Goal: Check status: Check status

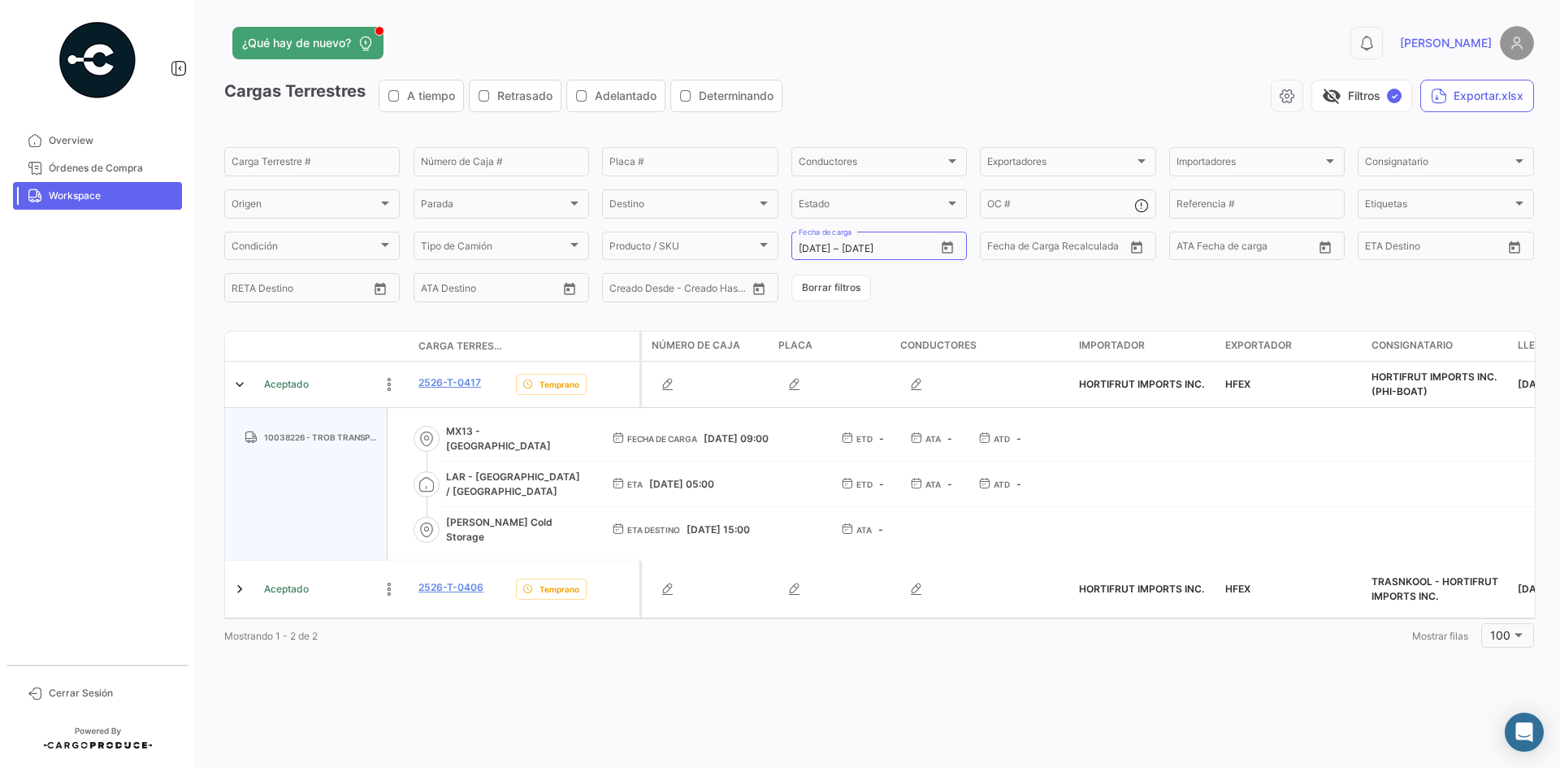
click at [111, 199] on span "Workspace" at bounding box center [112, 196] width 127 height 15
click at [800, 297] on button "Borrar filtros" at bounding box center [831, 288] width 80 height 27
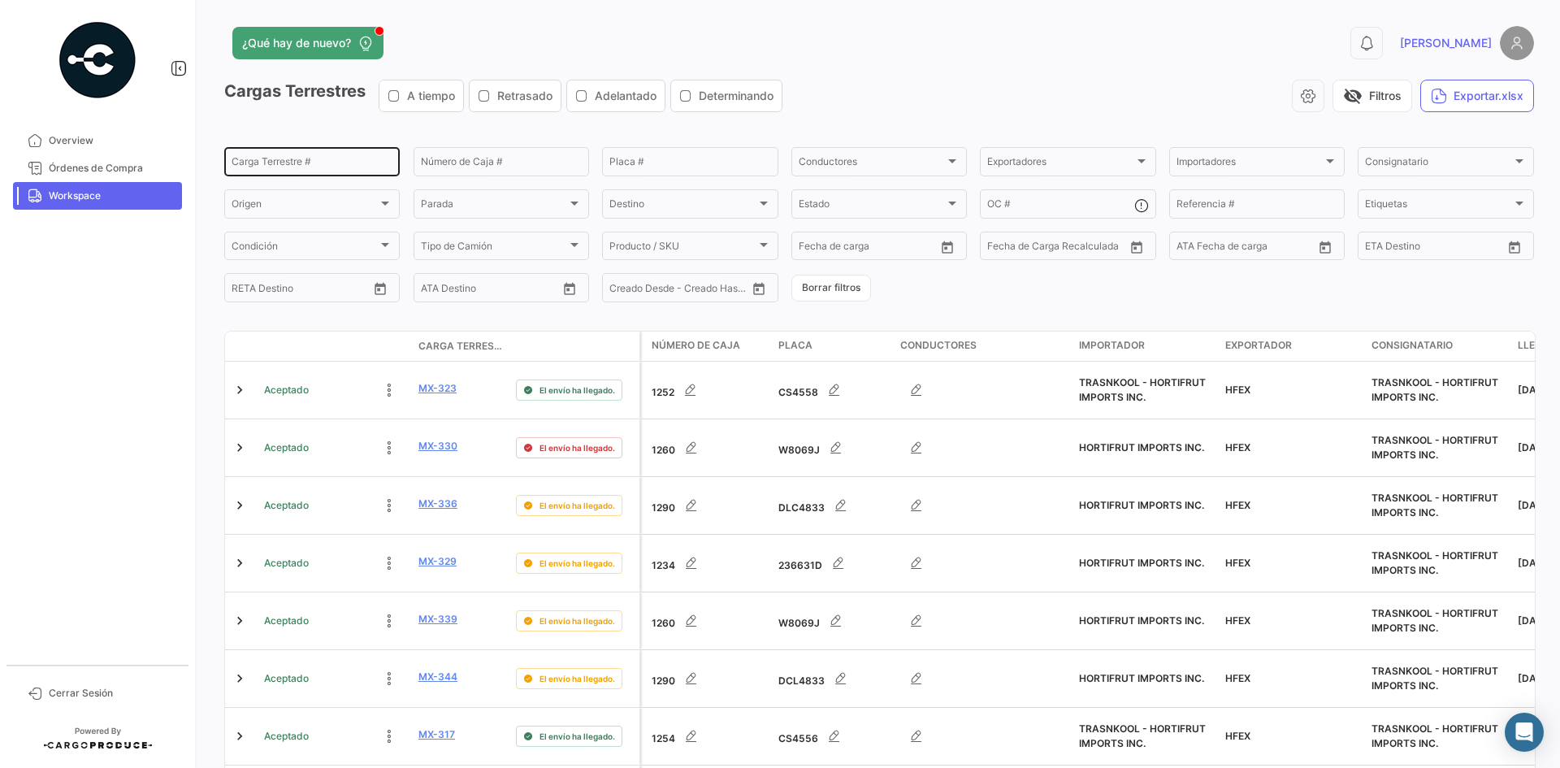
click at [303, 164] on input "Carga Terrestre #" at bounding box center [312, 163] width 161 height 11
paste input "0365"
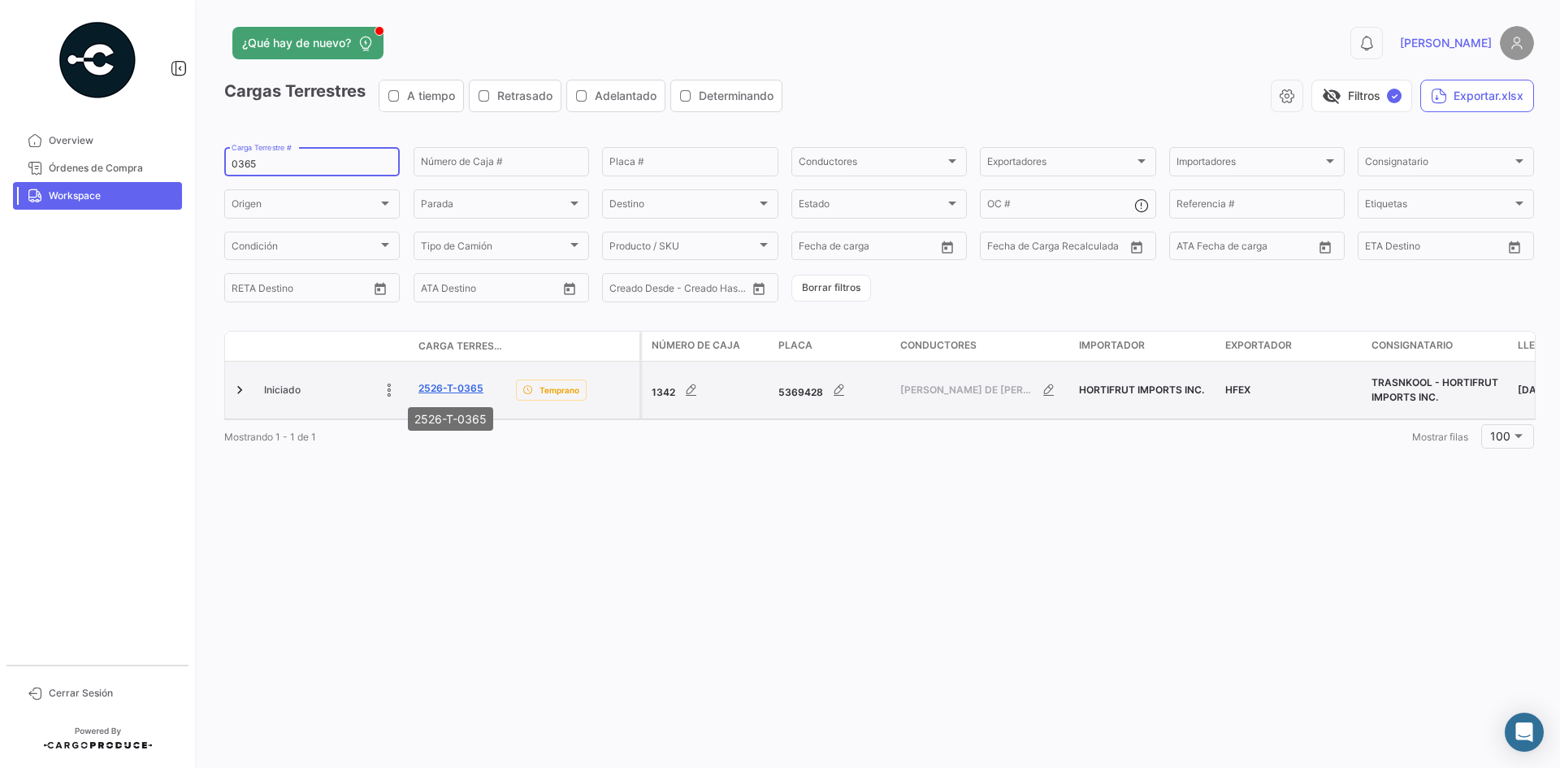
type input "0365"
click at [437, 388] on link "2526-T-0365" at bounding box center [450, 388] width 65 height 15
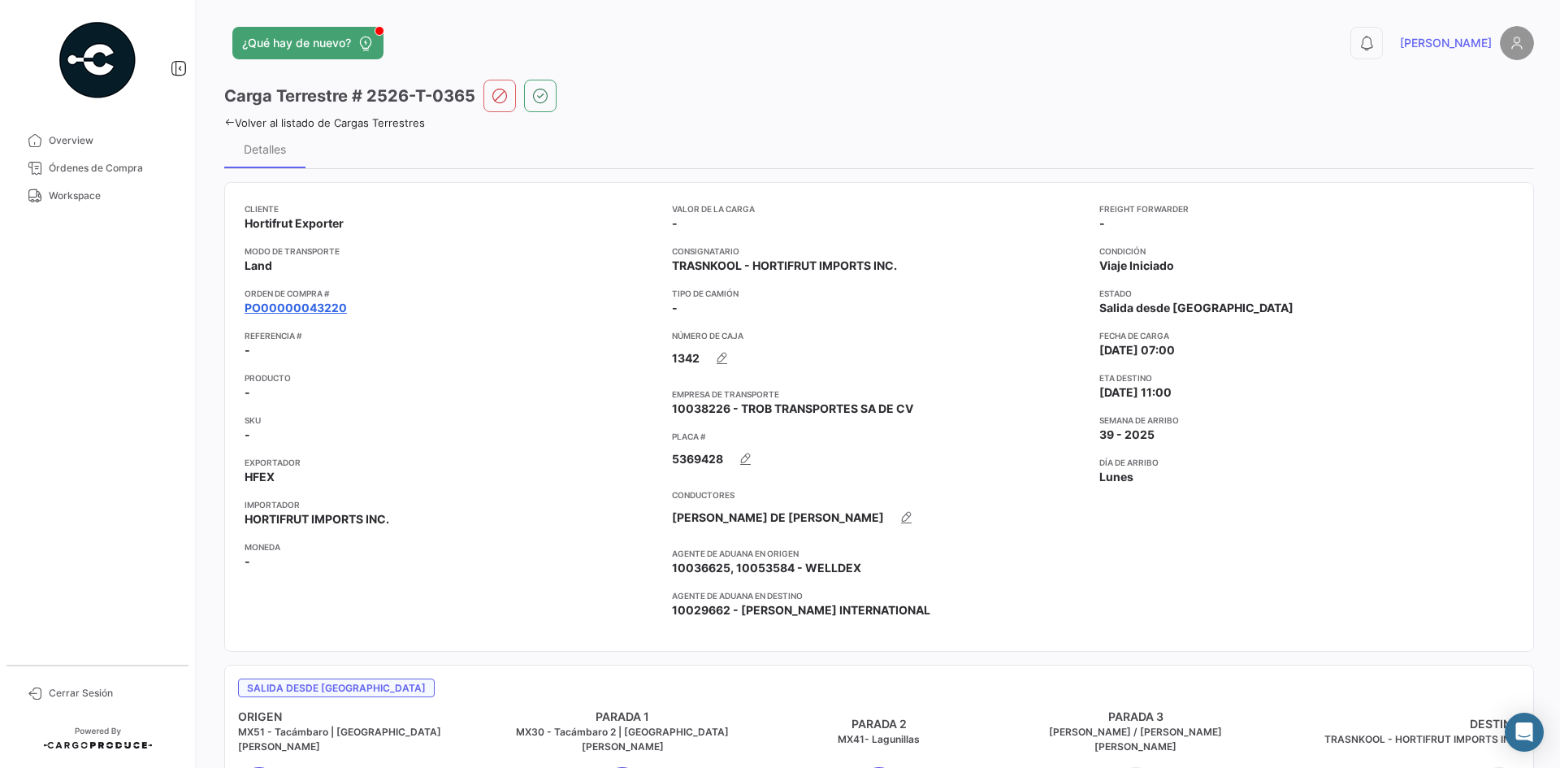
click at [315, 305] on link "PO00000043220" at bounding box center [296, 308] width 102 height 16
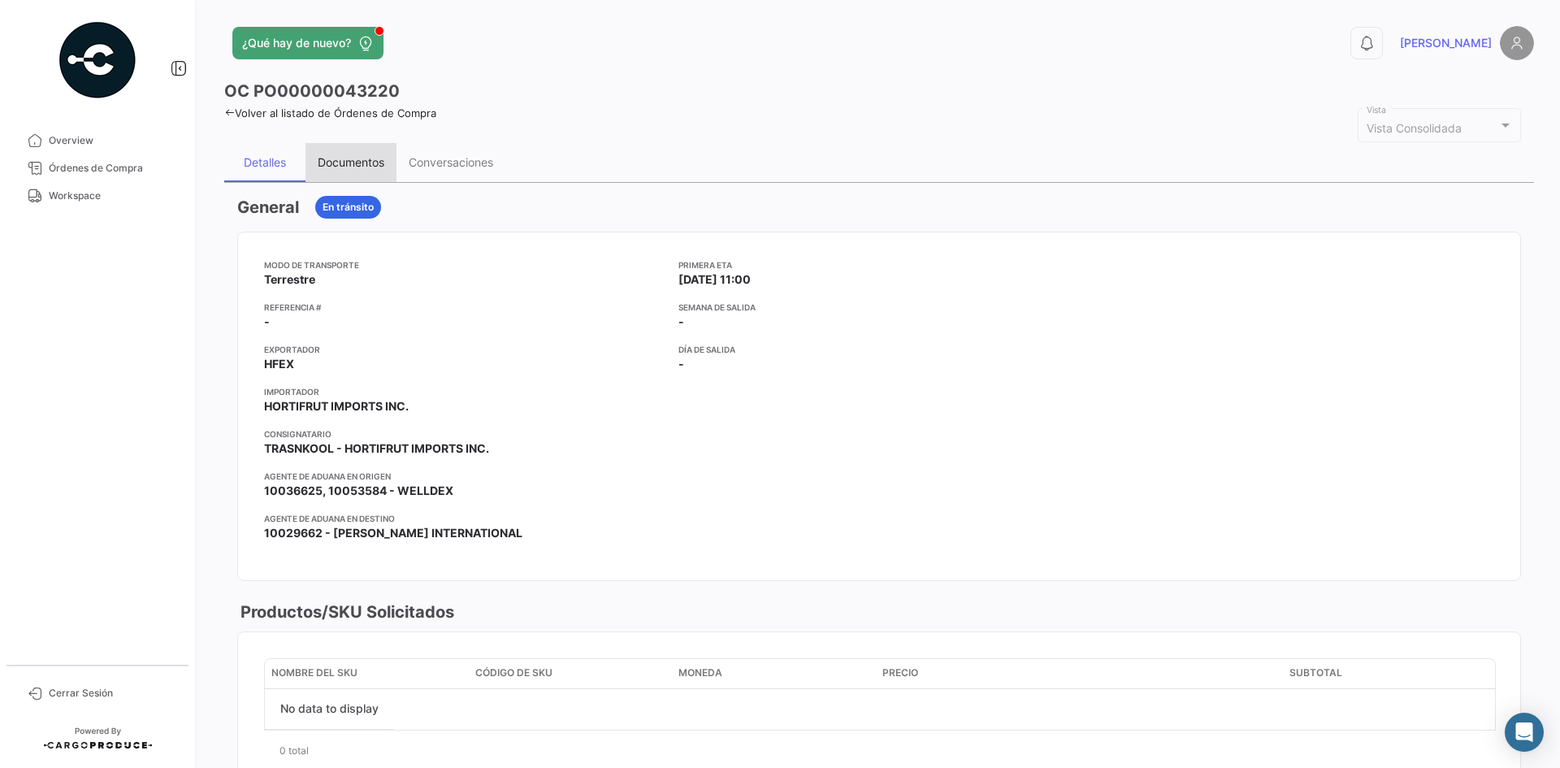
click at [363, 160] on div "Documentos" at bounding box center [351, 162] width 67 height 14
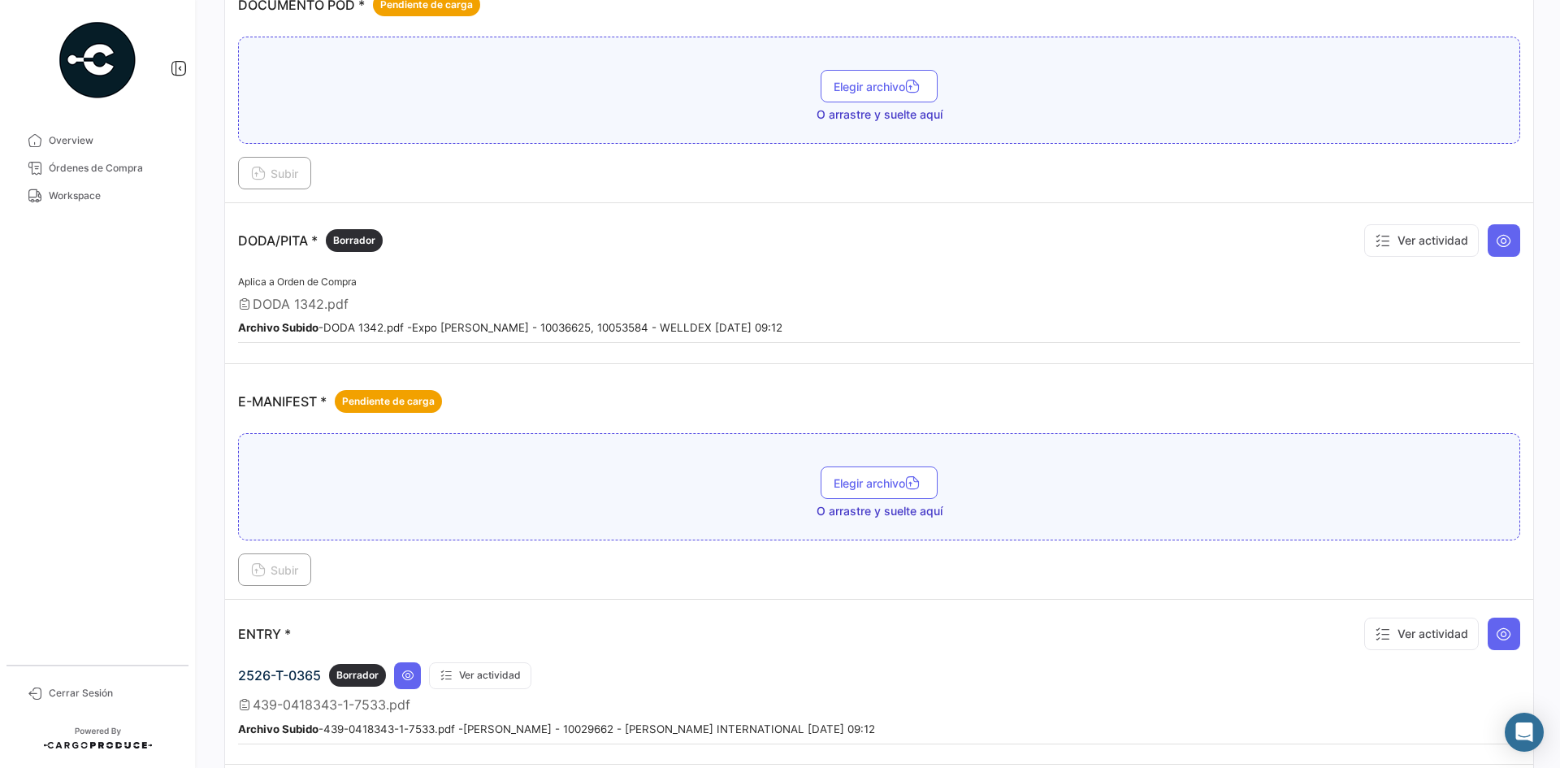
scroll to position [894, 0]
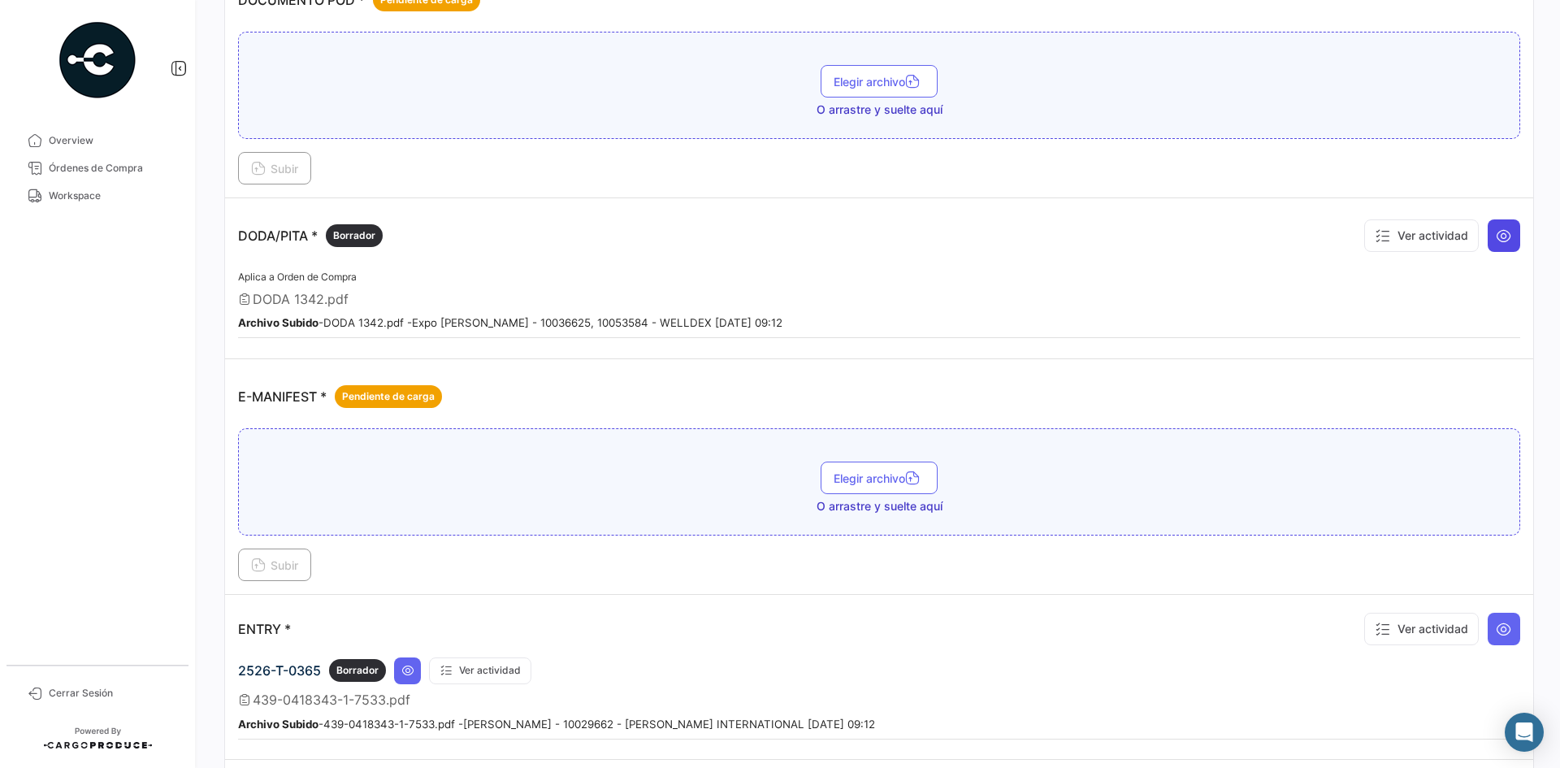
click at [1489, 246] on button at bounding box center [1504, 235] width 33 height 33
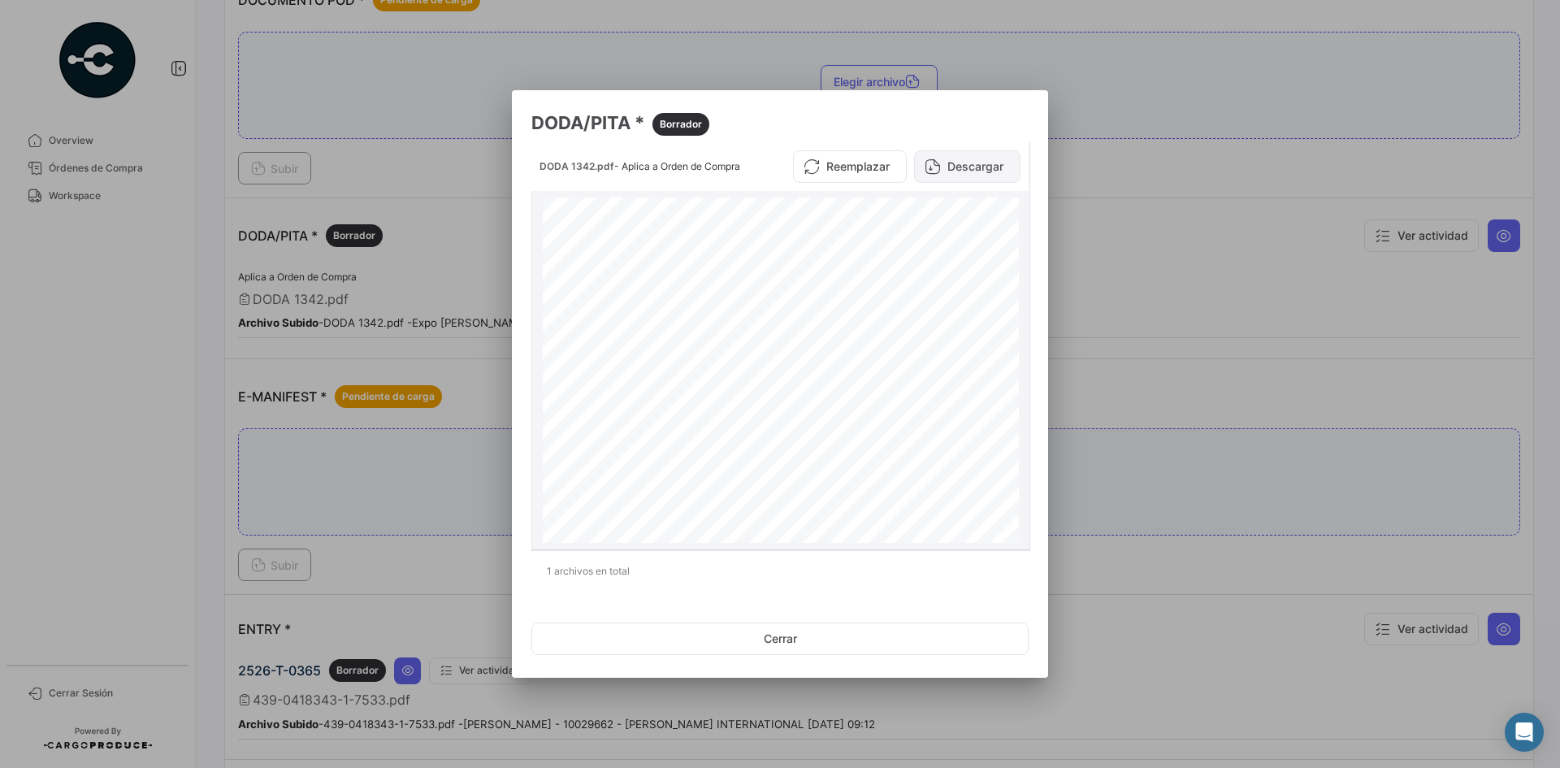
click at [932, 168] on icon at bounding box center [933, 166] width 16 height 16
click at [1104, 278] on div at bounding box center [780, 384] width 1560 height 768
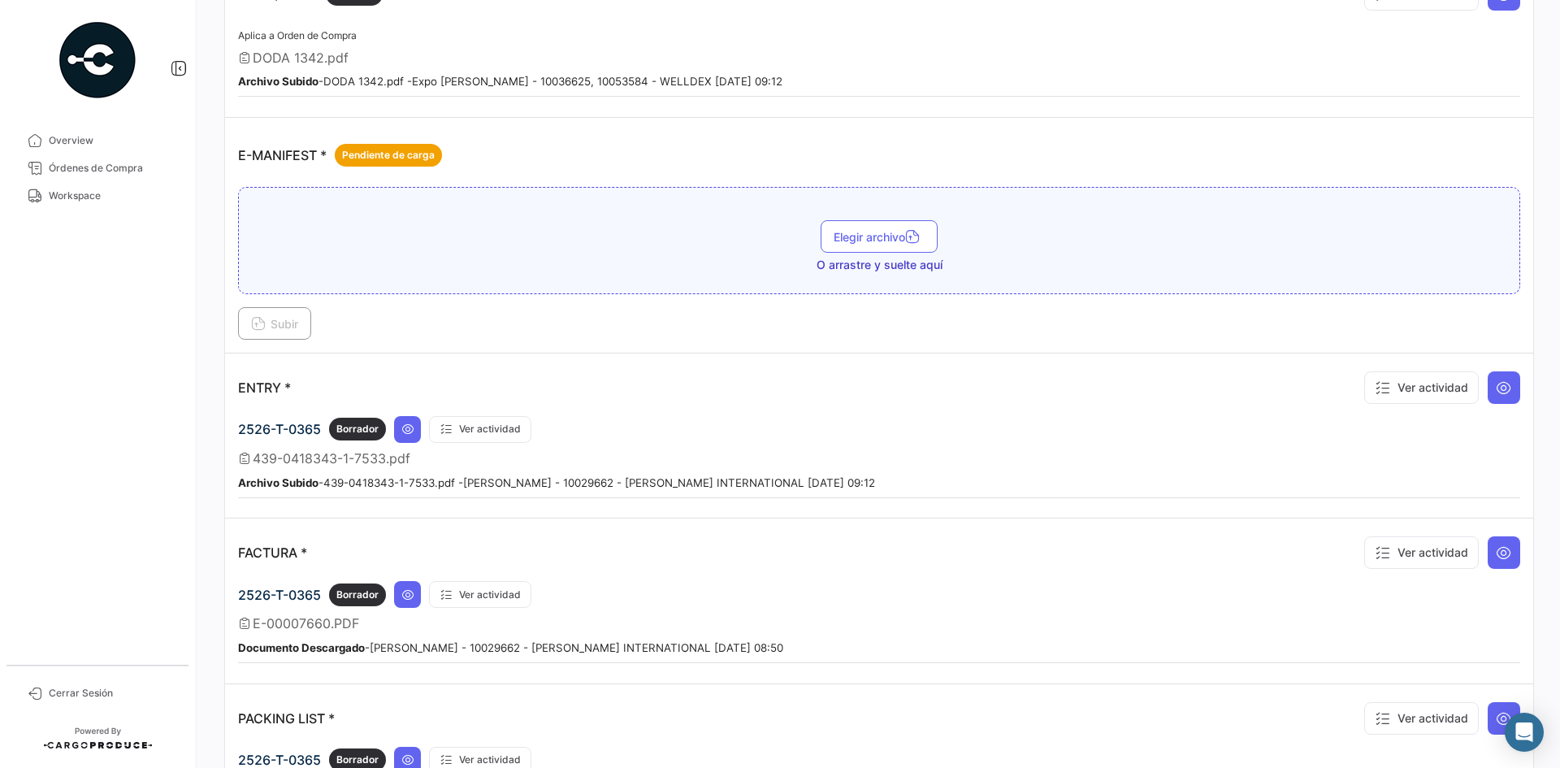
scroll to position [1138, 0]
click at [1502, 384] on icon at bounding box center [1504, 385] width 16 height 16
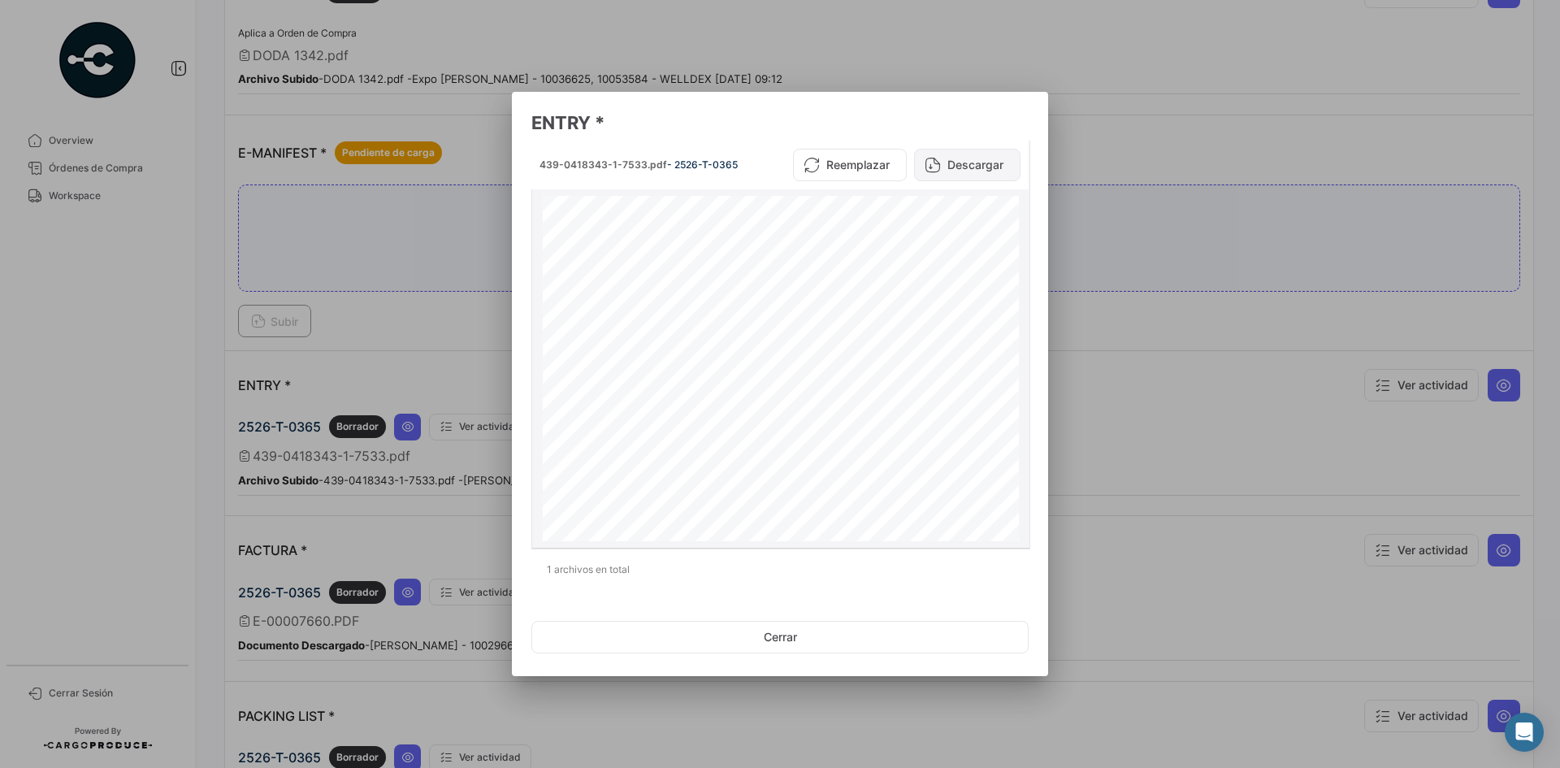
click at [976, 171] on button "Descargar" at bounding box center [967, 165] width 106 height 33
click at [1130, 329] on div at bounding box center [780, 384] width 1560 height 768
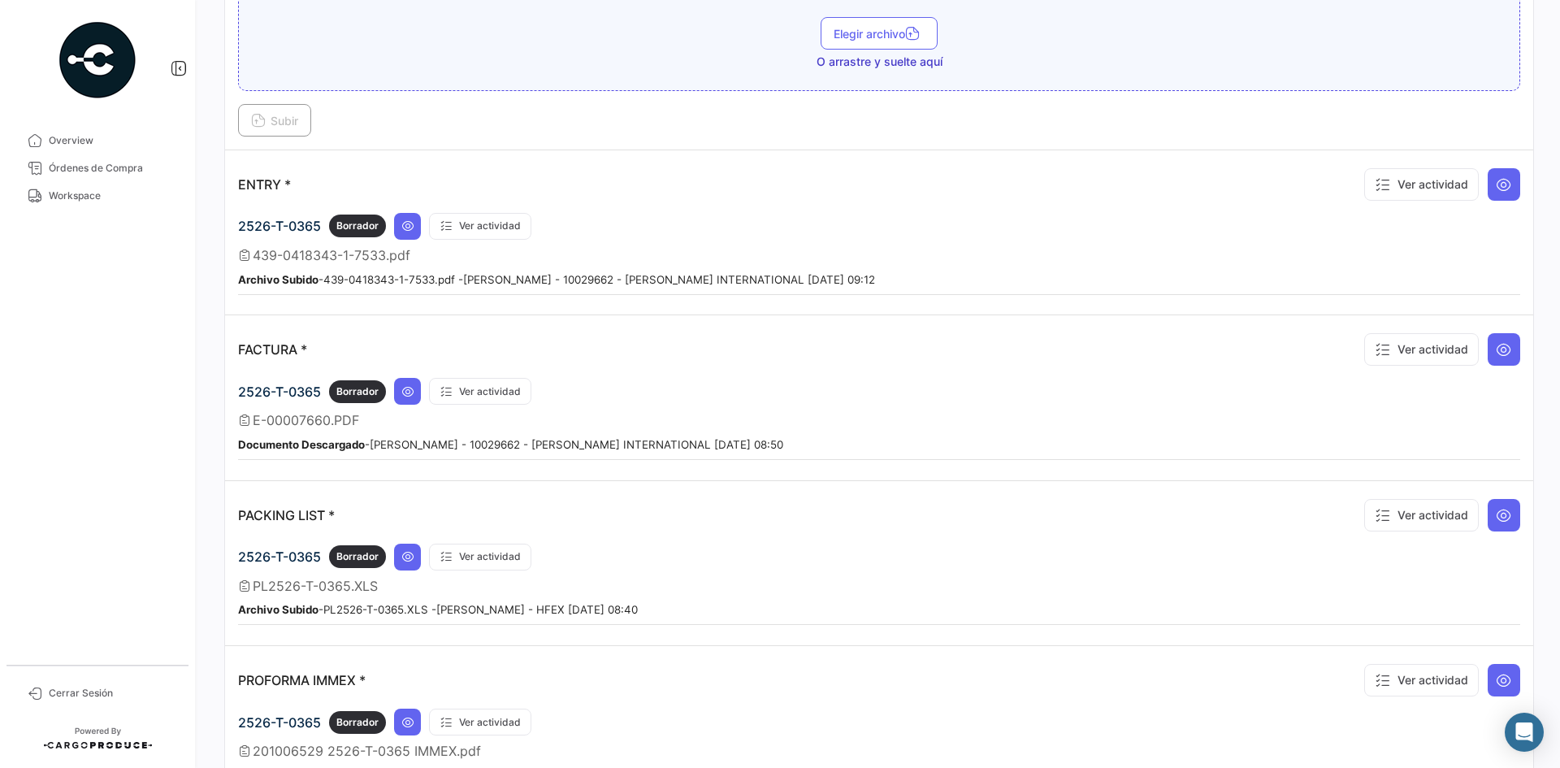
scroll to position [1381, 0]
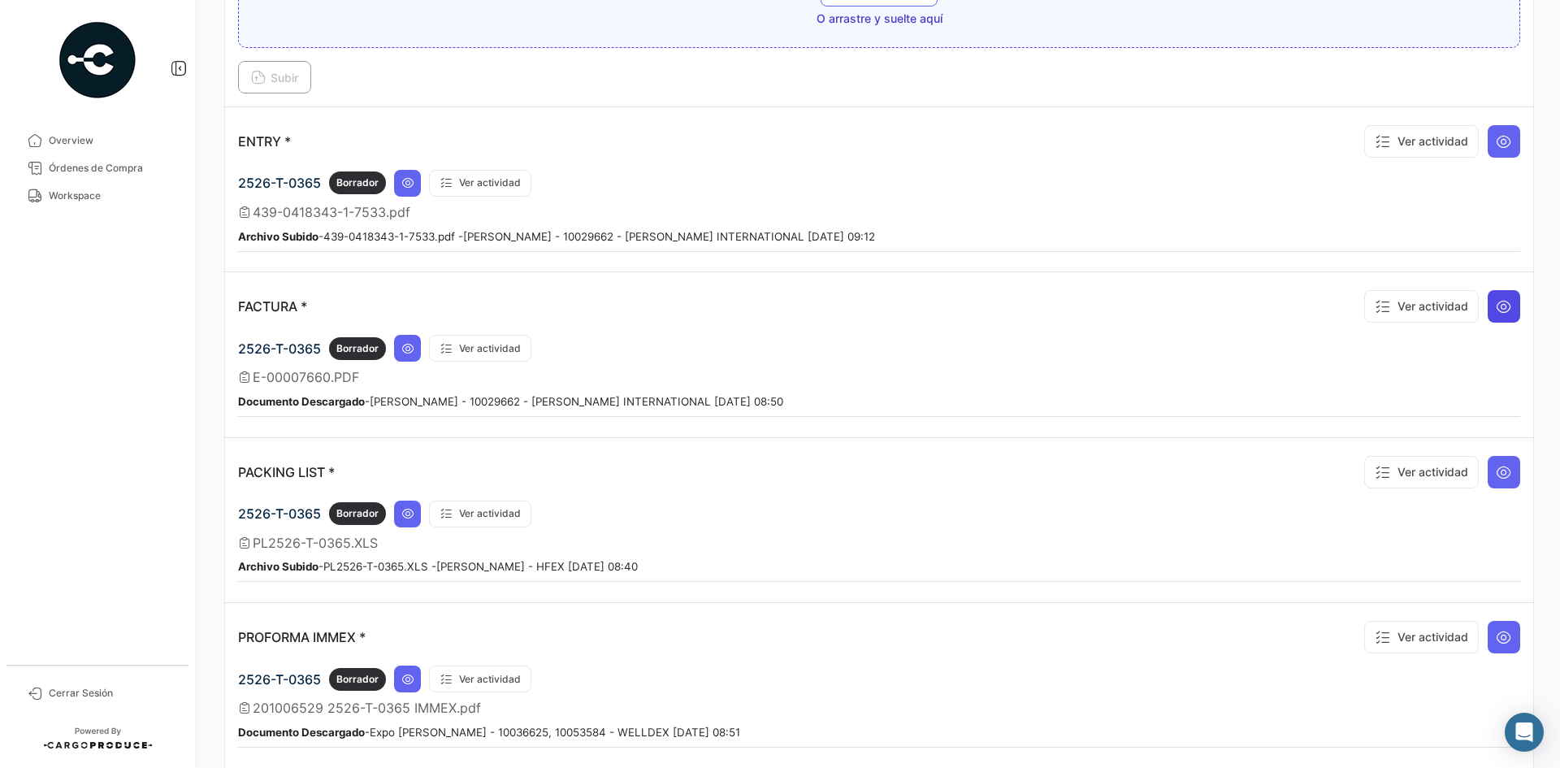
click at [1496, 309] on icon at bounding box center [1504, 306] width 16 height 16
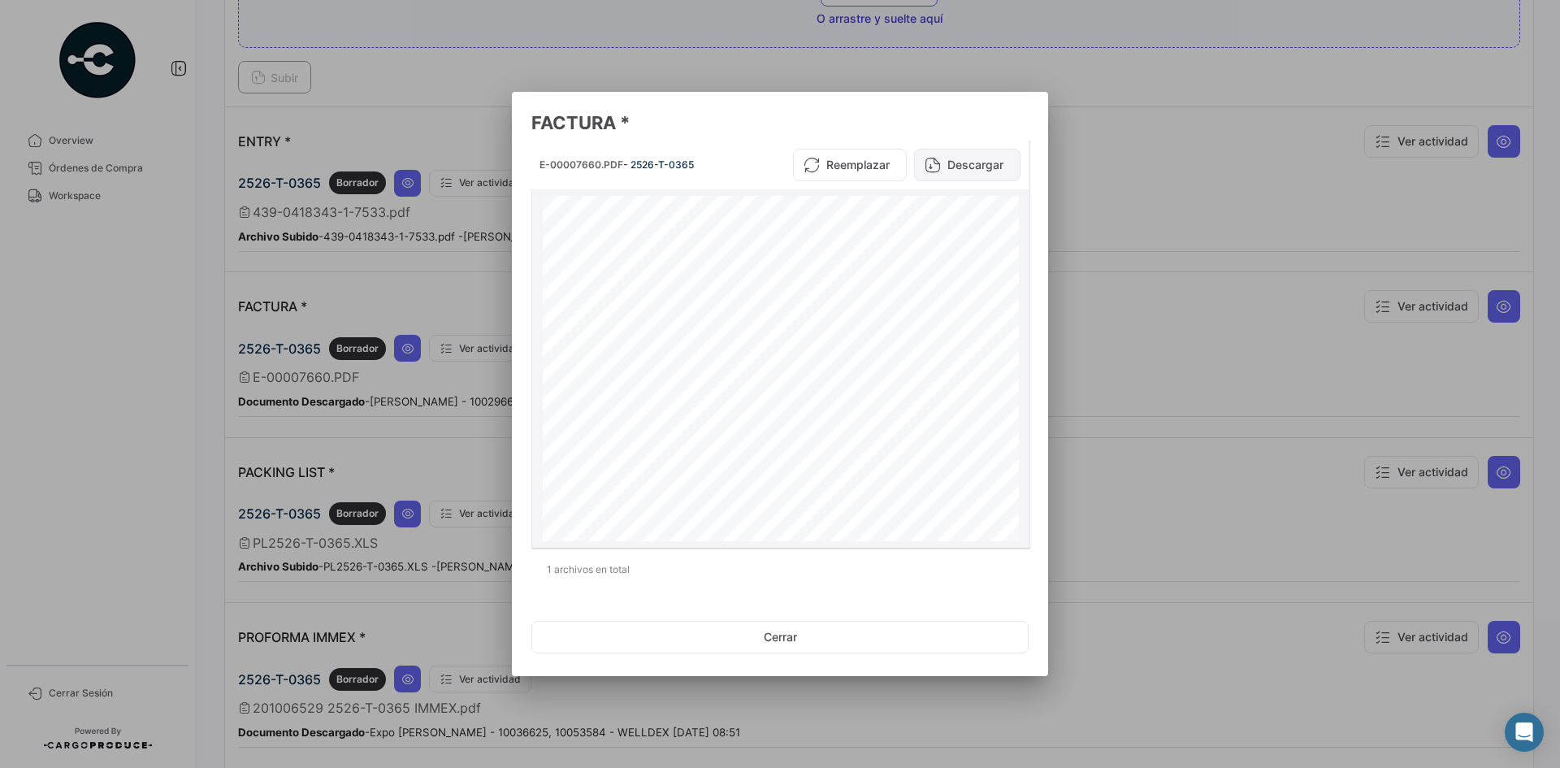
click at [973, 163] on button "Descargar" at bounding box center [967, 165] width 106 height 33
click at [1119, 148] on div at bounding box center [780, 384] width 1560 height 768
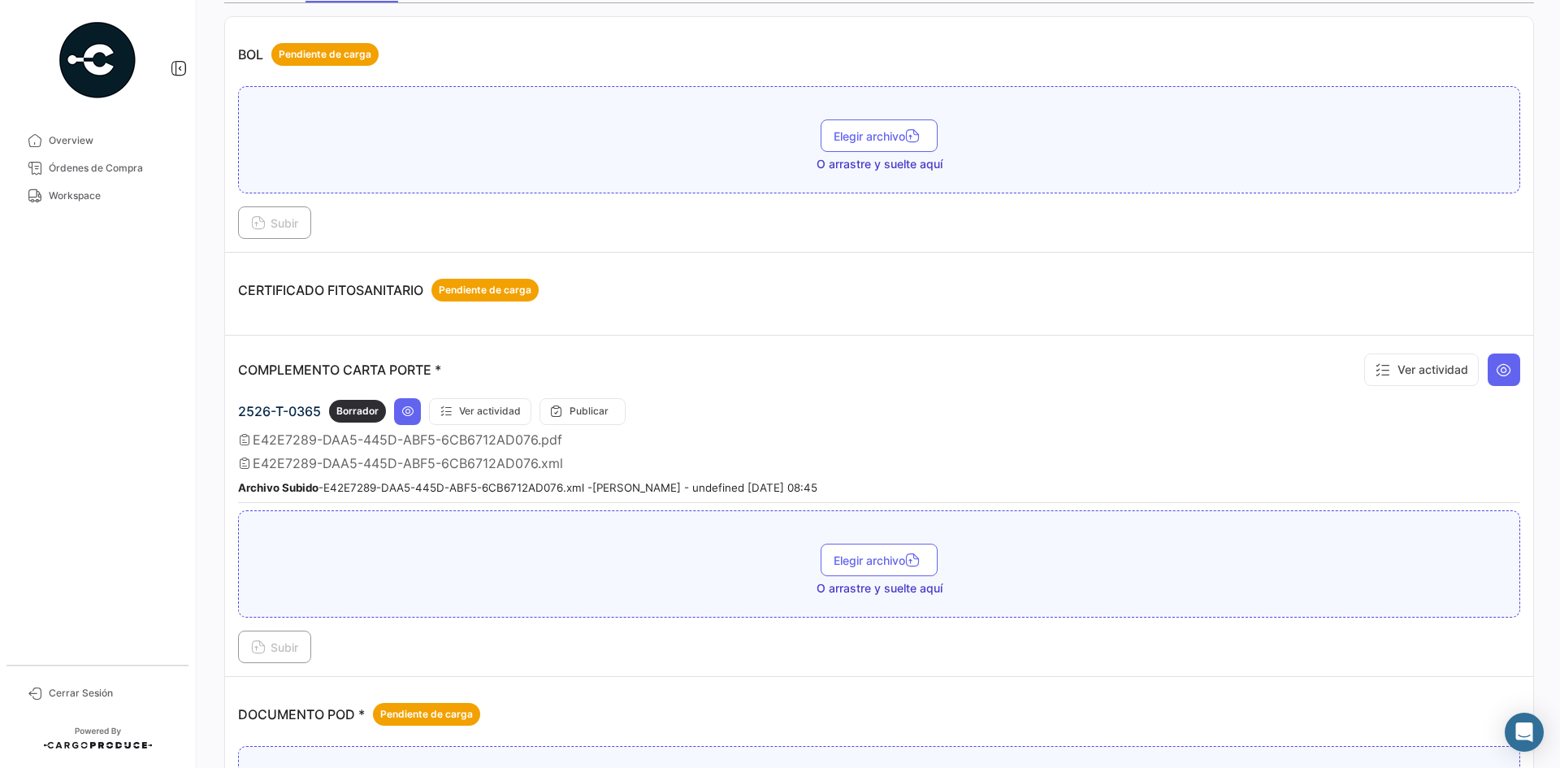
scroll to position [0, 0]
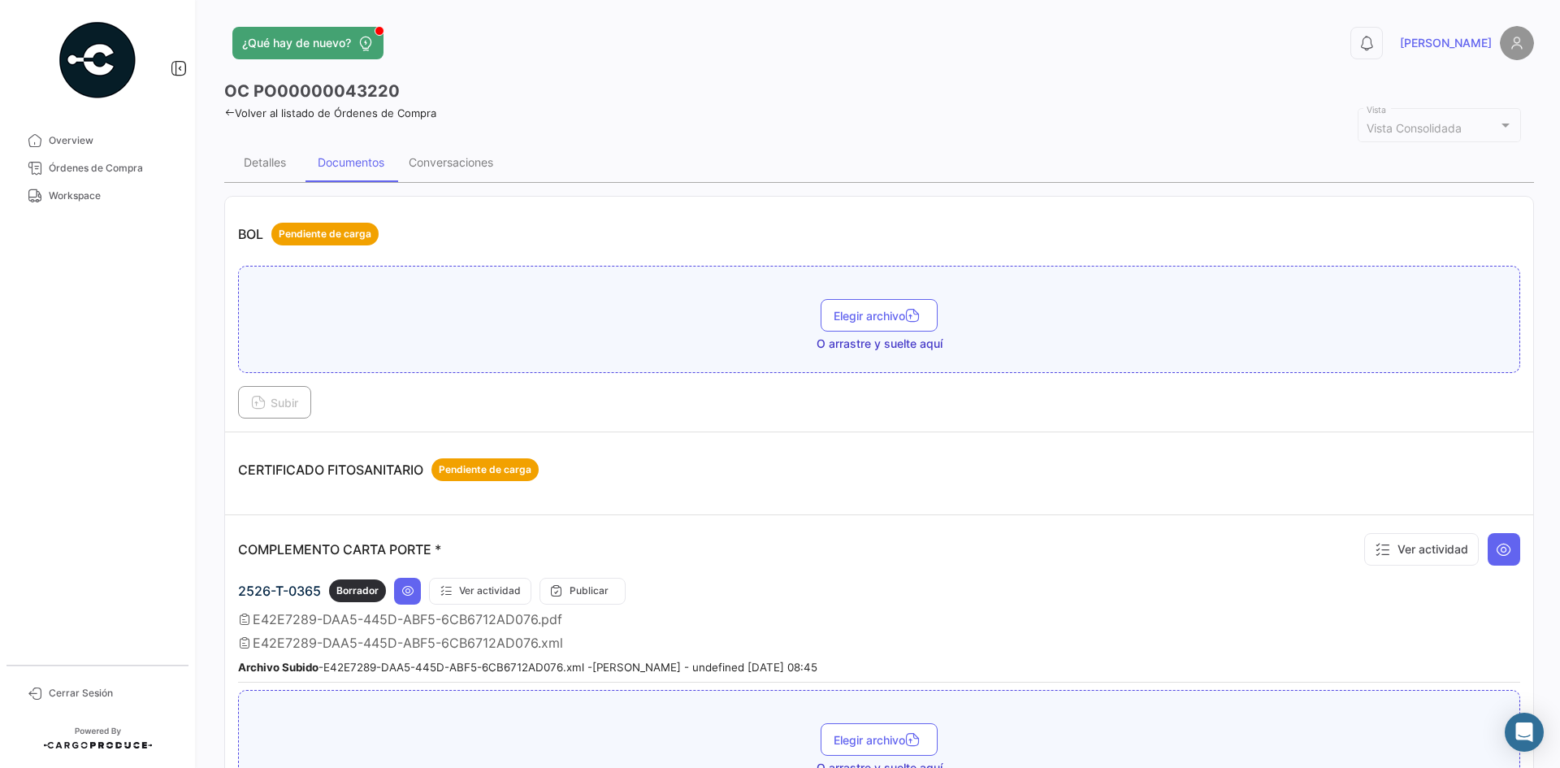
click at [215, 113] on div "¿Qué hay de nuevo? 0 [PERSON_NAME] OC PO00000043220 Volver al listado de Órdene…" at bounding box center [879, 384] width 1362 height 768
click at [227, 114] on icon at bounding box center [229, 112] width 11 height 11
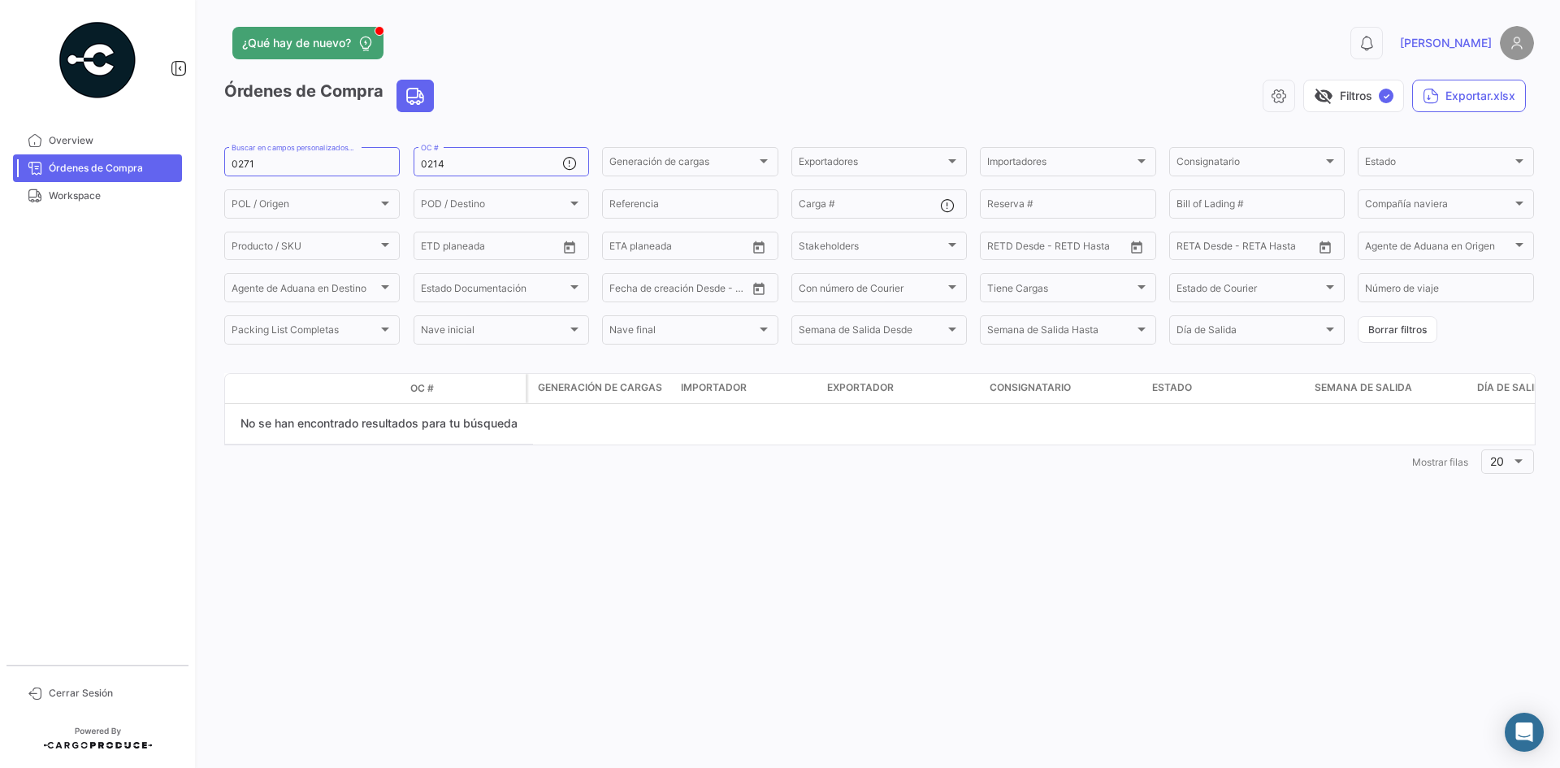
click at [227, 114] on div "Órdenes de Compra visibility_off Filtros ✓ Exportar.xlsx" at bounding box center [879, 103] width 1310 height 46
click at [115, 195] on span "Workspace" at bounding box center [112, 196] width 127 height 15
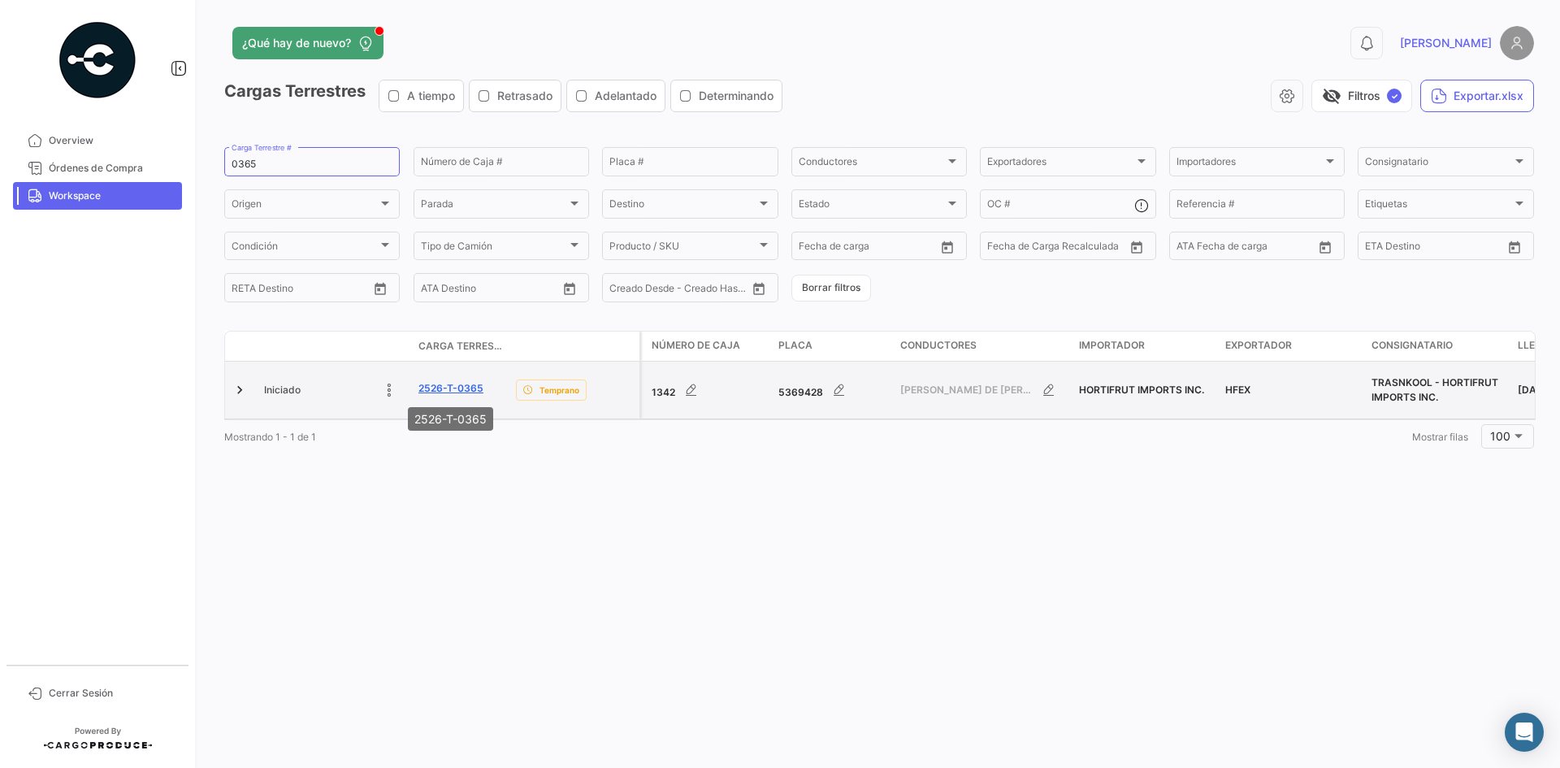
click at [445, 392] on link "2526-T-0365" at bounding box center [450, 388] width 65 height 15
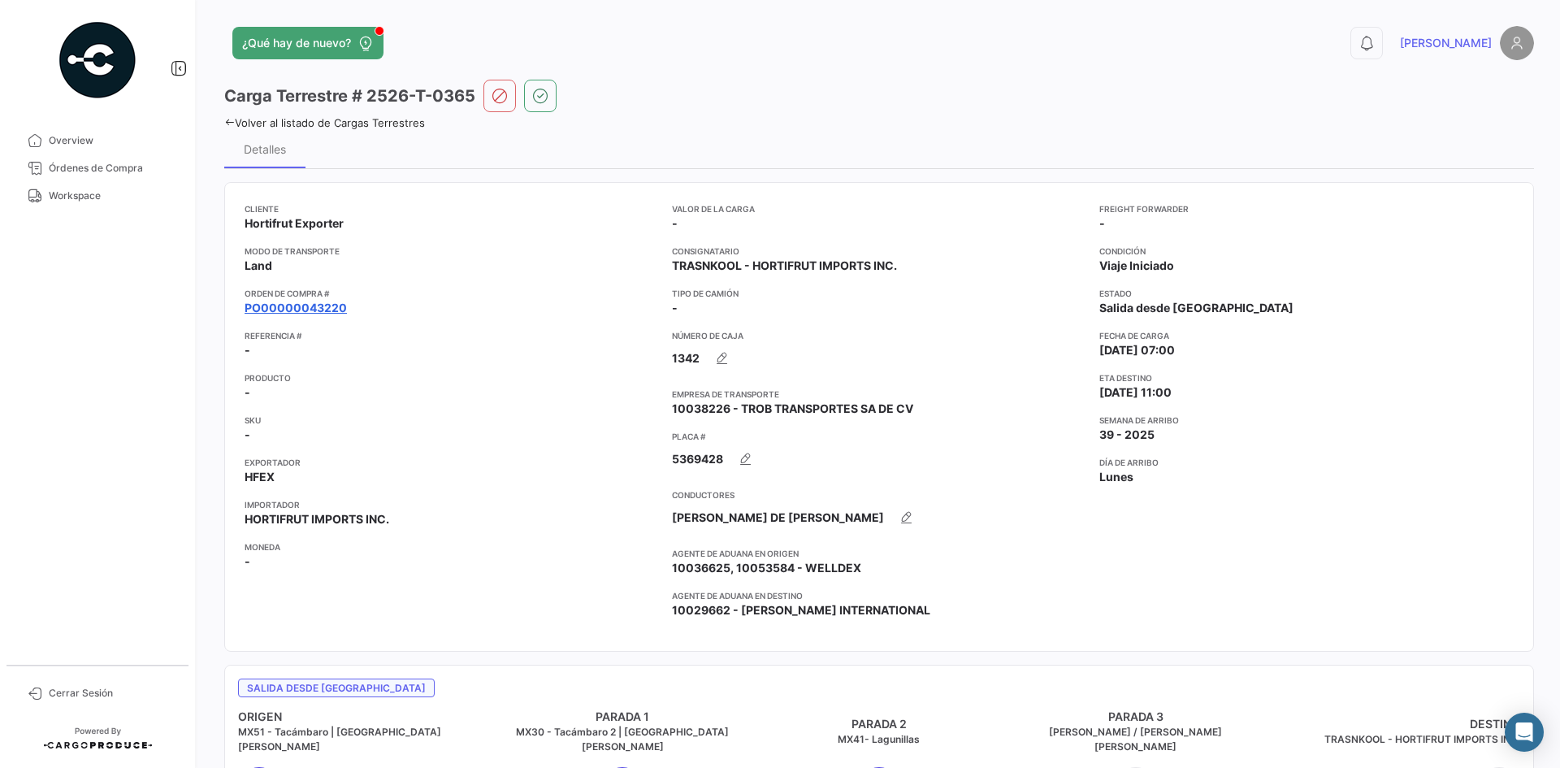
click at [307, 311] on link "PO00000043220" at bounding box center [296, 308] width 102 height 16
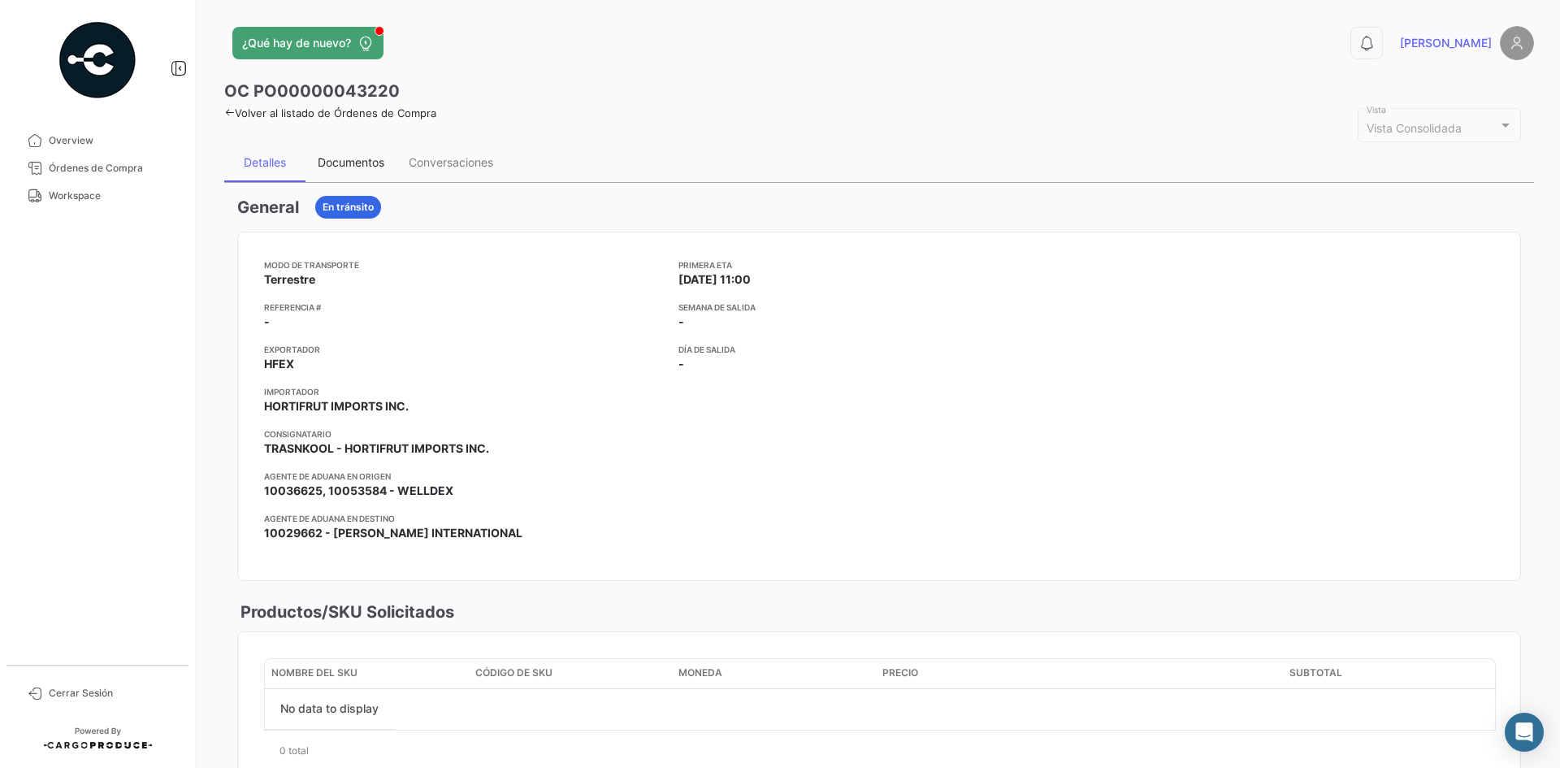
click at [340, 166] on div "Documentos" at bounding box center [351, 162] width 67 height 14
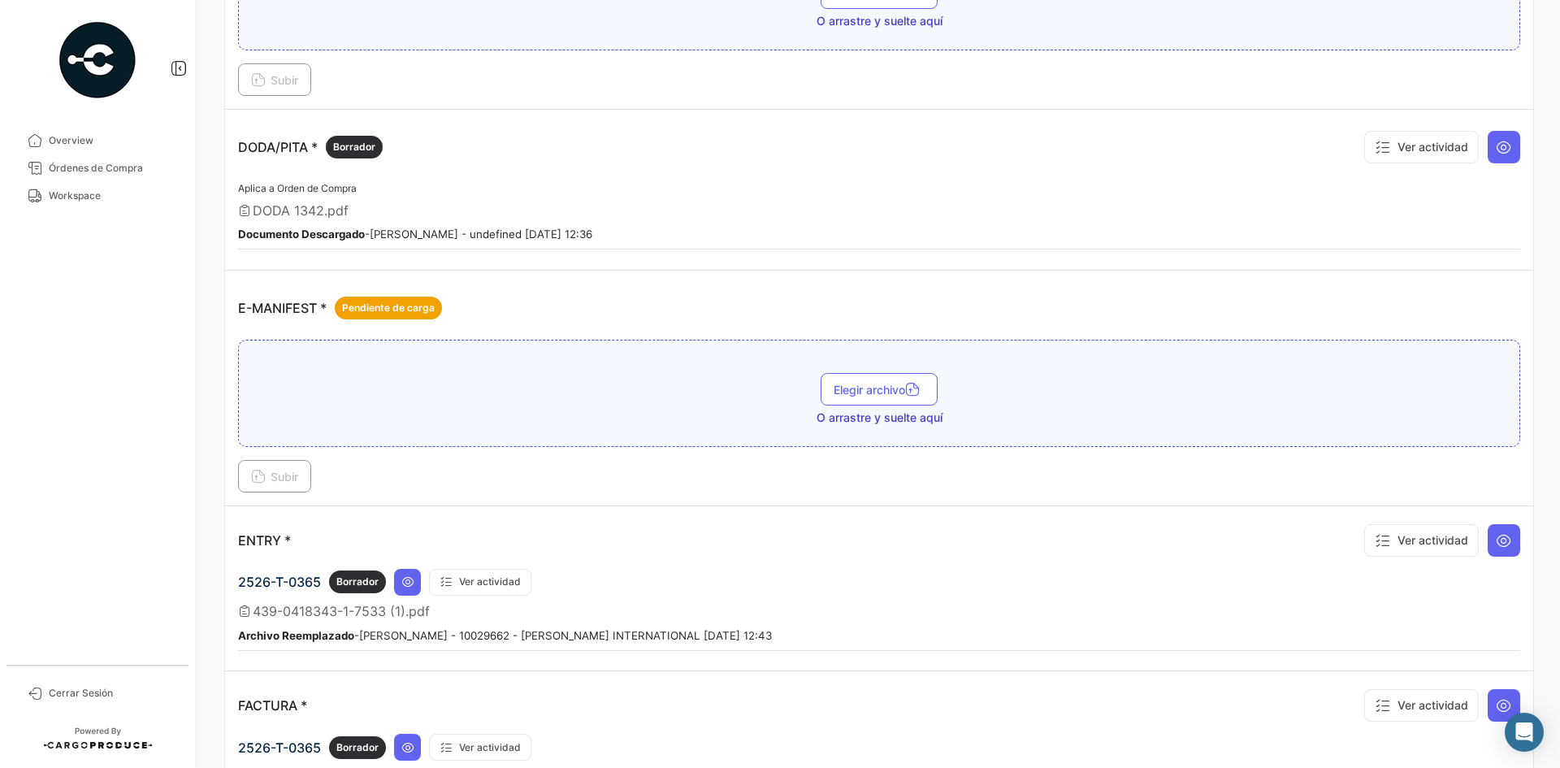
scroll to position [1056, 0]
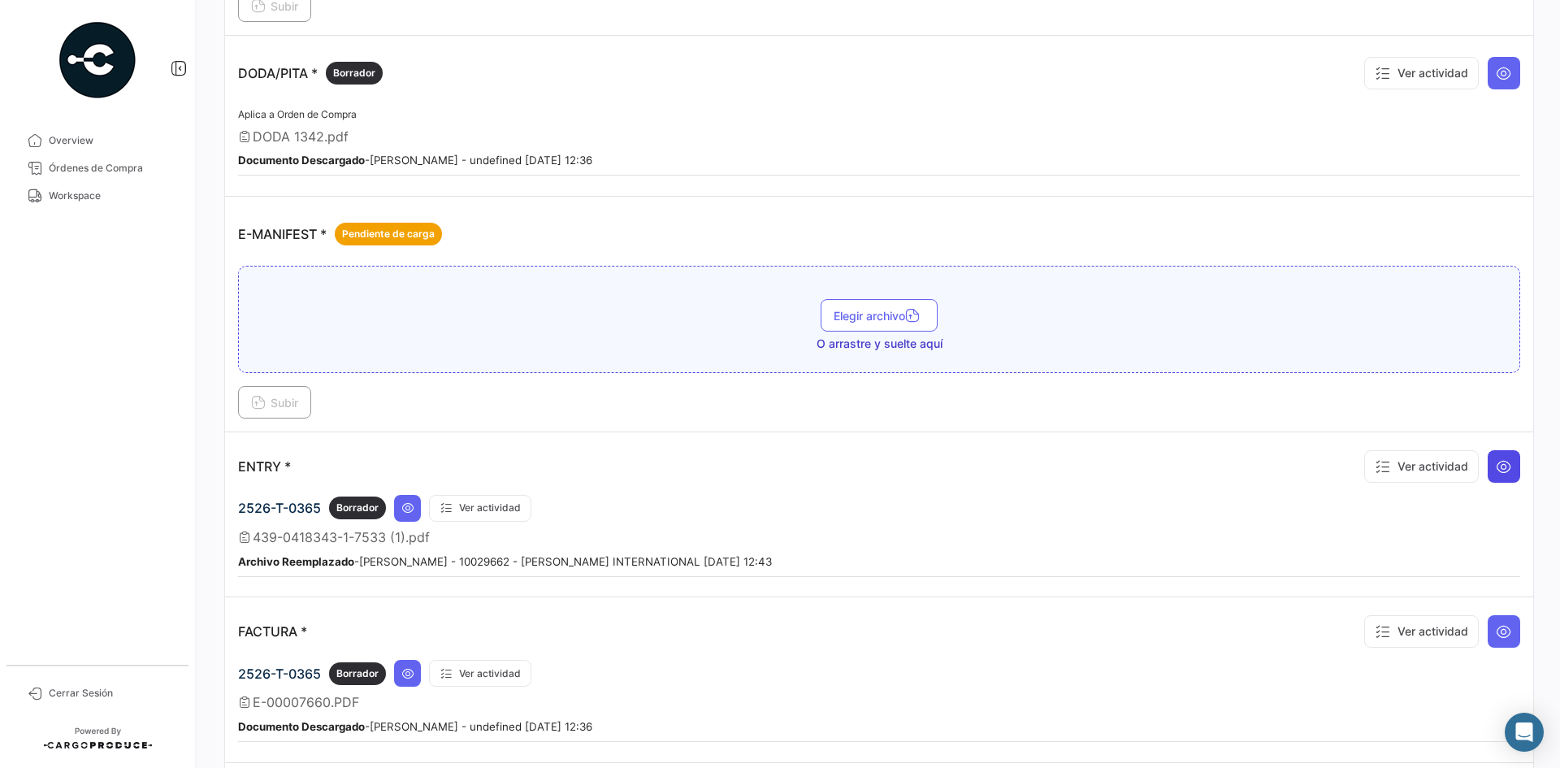
click at [1494, 478] on button at bounding box center [1504, 466] width 33 height 33
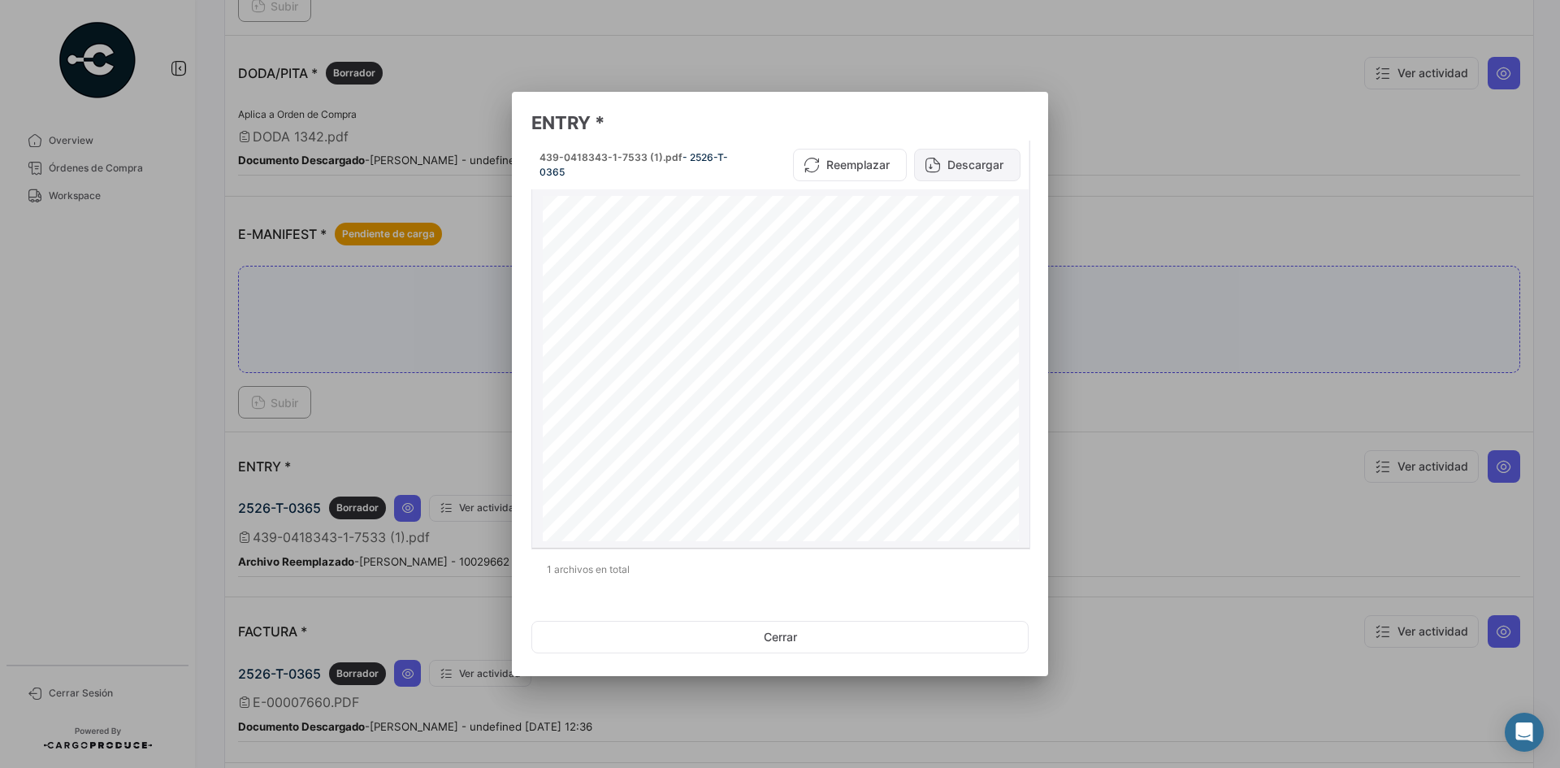
click at [950, 172] on button "Descargar" at bounding box center [967, 165] width 106 height 33
click at [1194, 137] on div at bounding box center [780, 384] width 1560 height 768
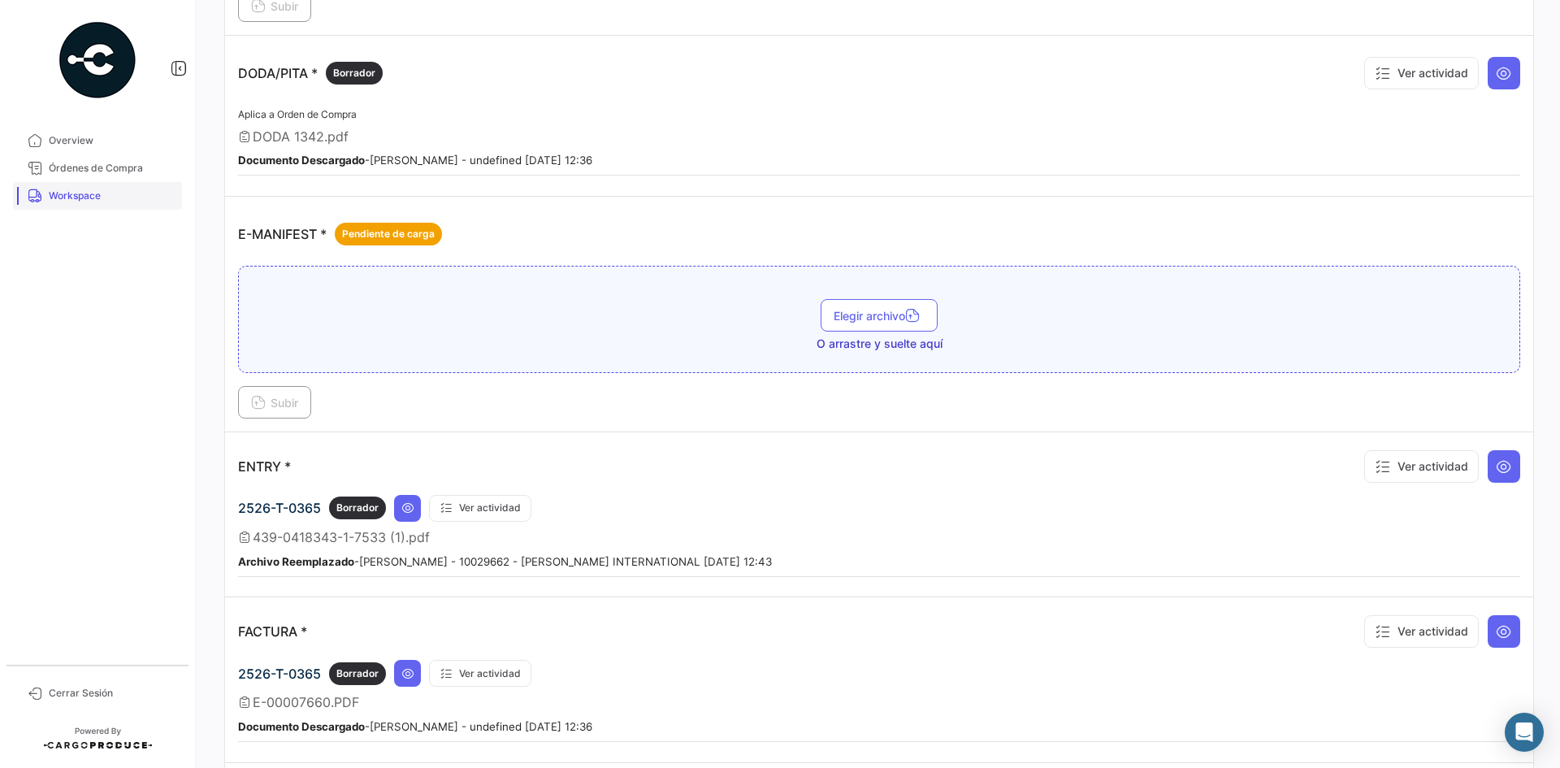
click at [115, 196] on span "Workspace" at bounding box center [112, 196] width 127 height 15
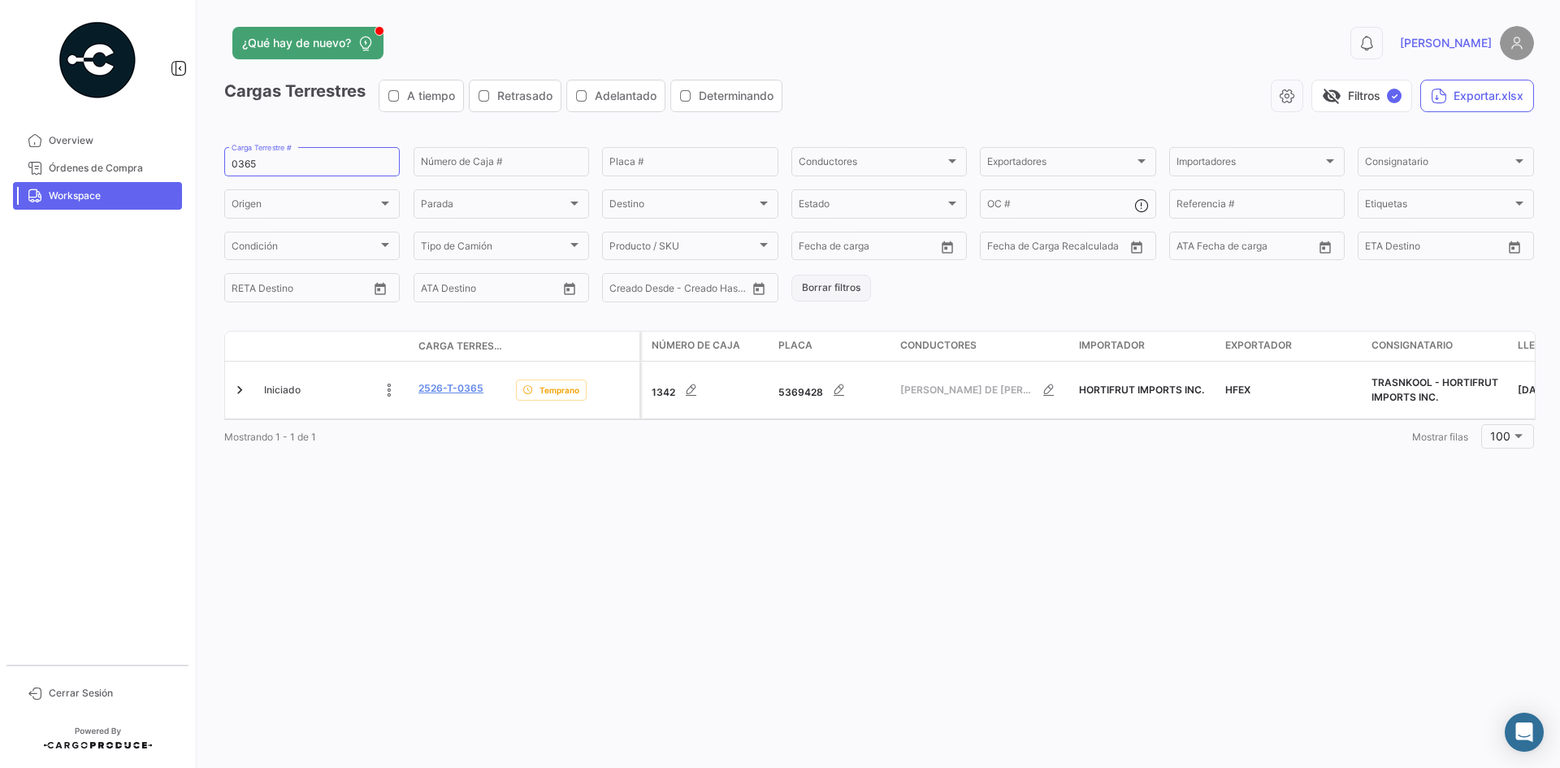
click at [814, 284] on button "Borrar filtros" at bounding box center [831, 288] width 80 height 27
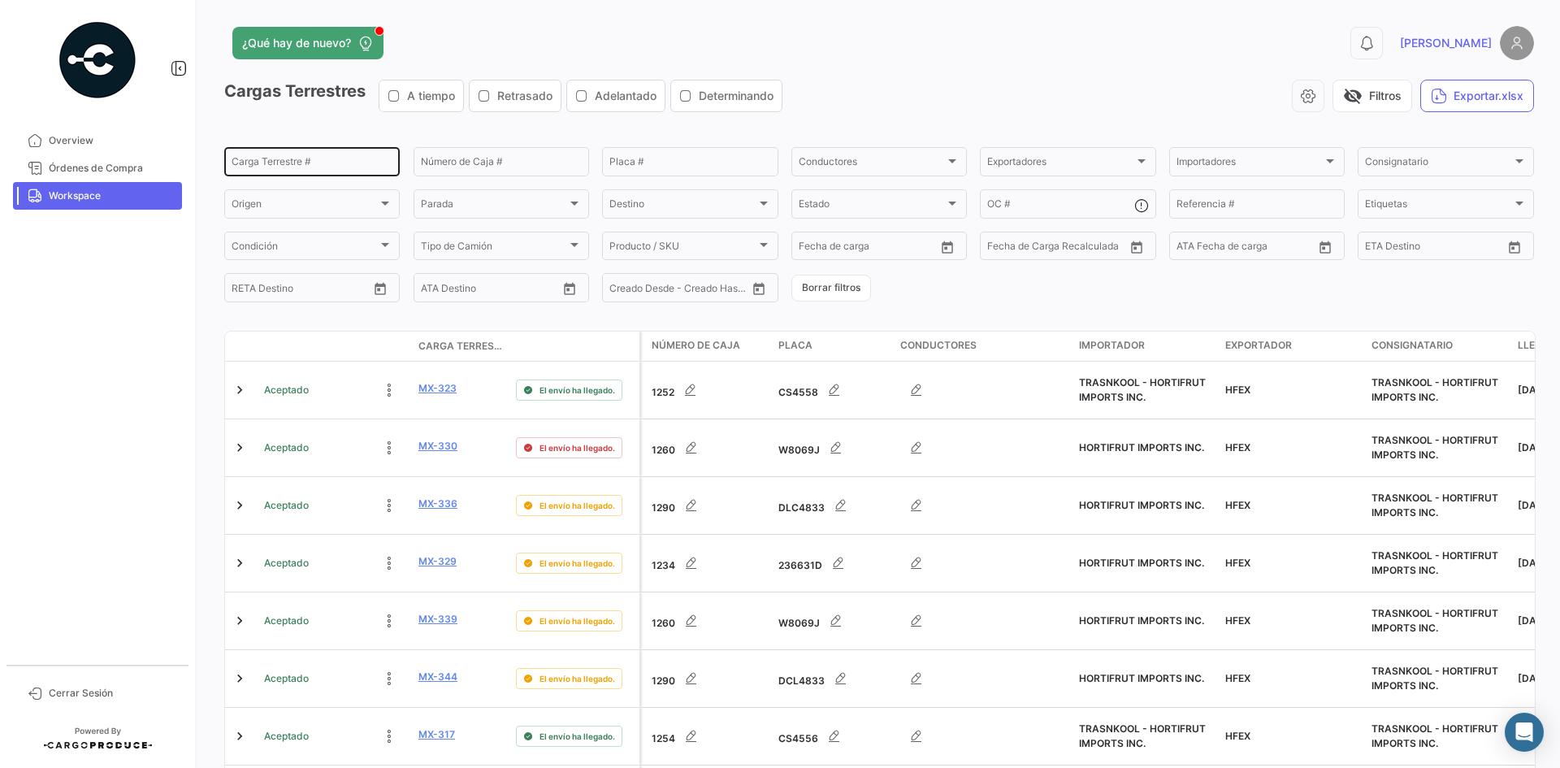
click at [330, 165] on input "Carga Terrestre #" at bounding box center [312, 163] width 161 height 11
paste input "0365"
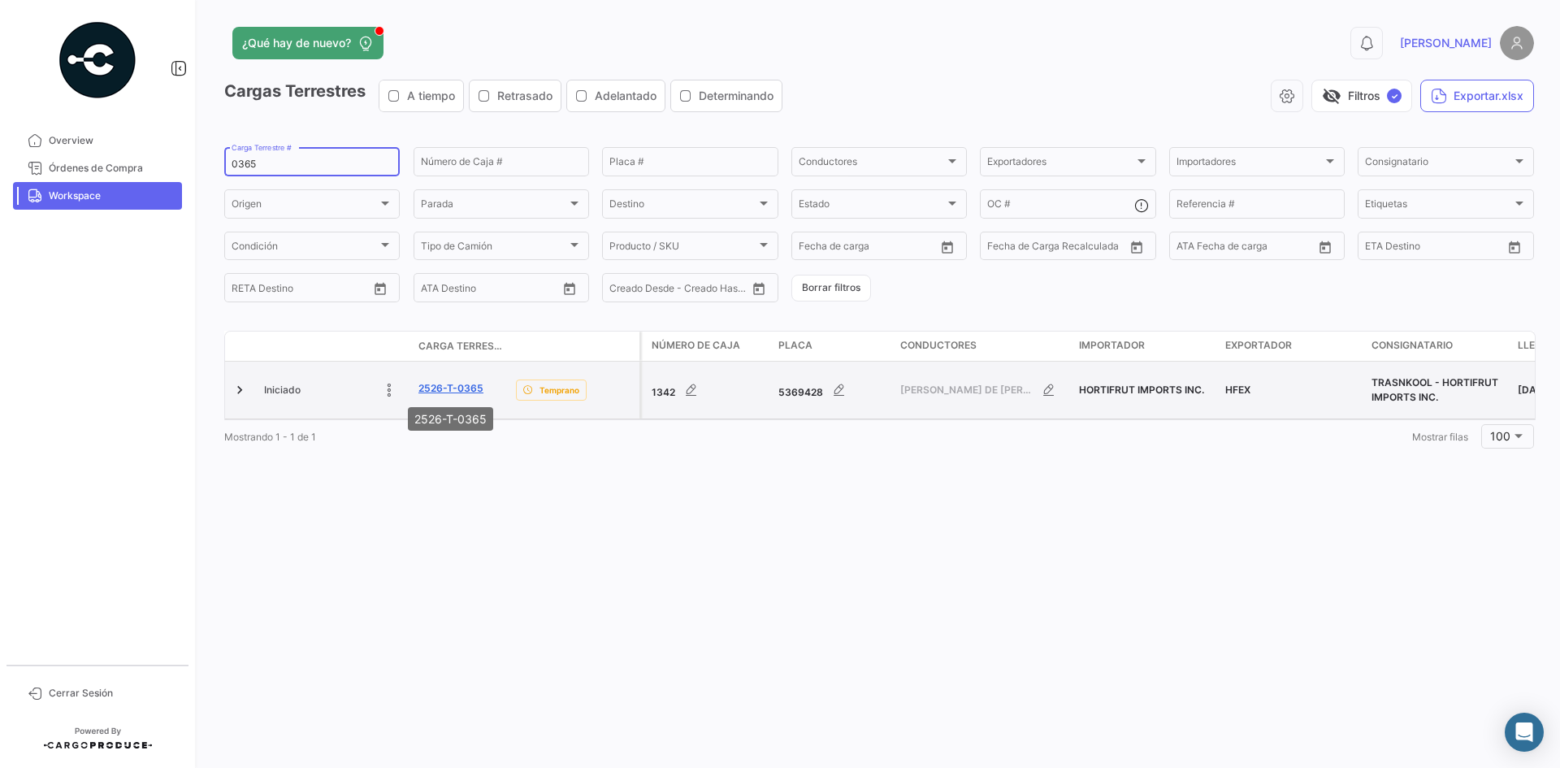
type input "0365"
click at [444, 388] on link "2526-T-0365" at bounding box center [450, 388] width 65 height 15
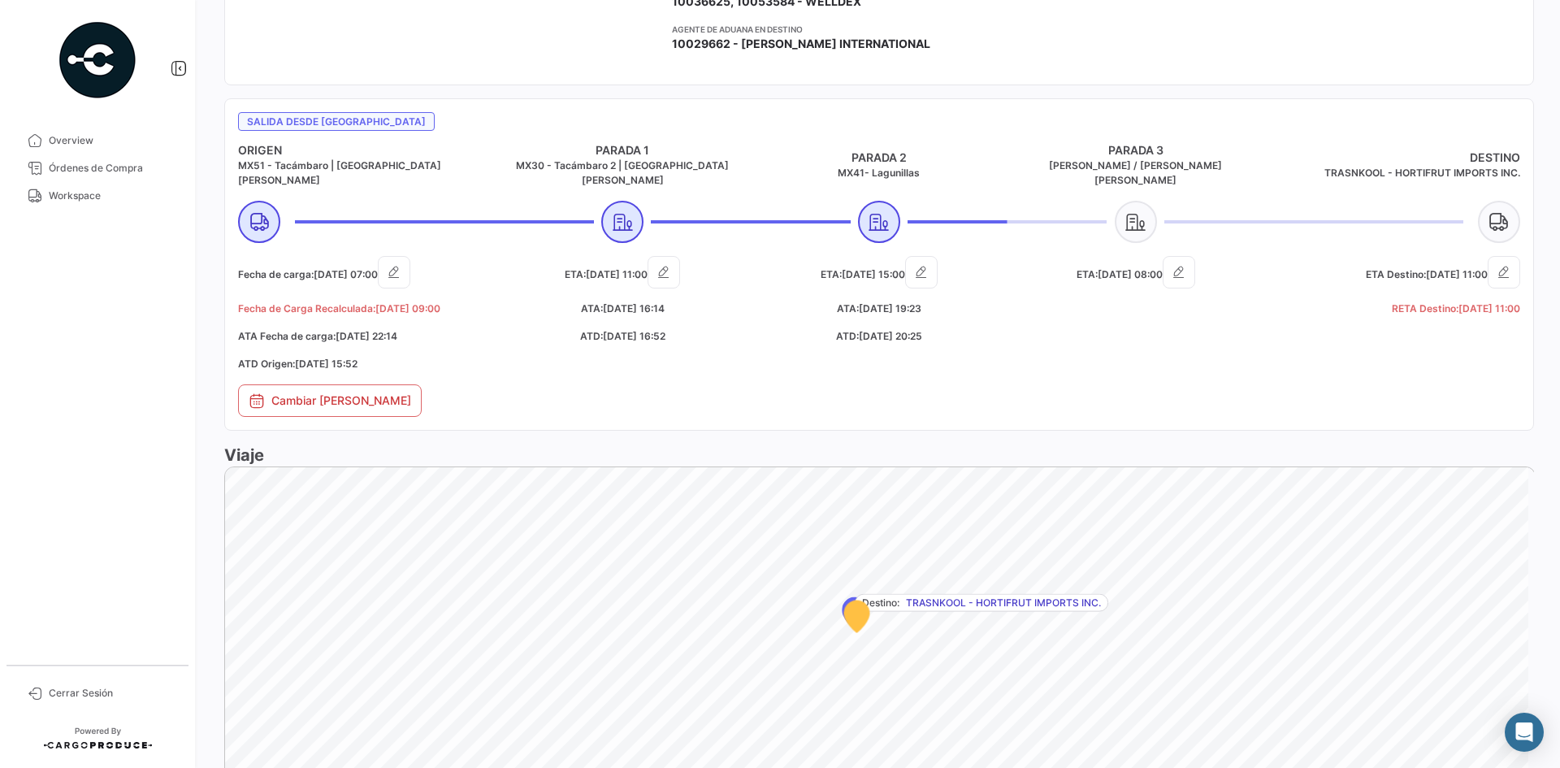
scroll to position [569, 0]
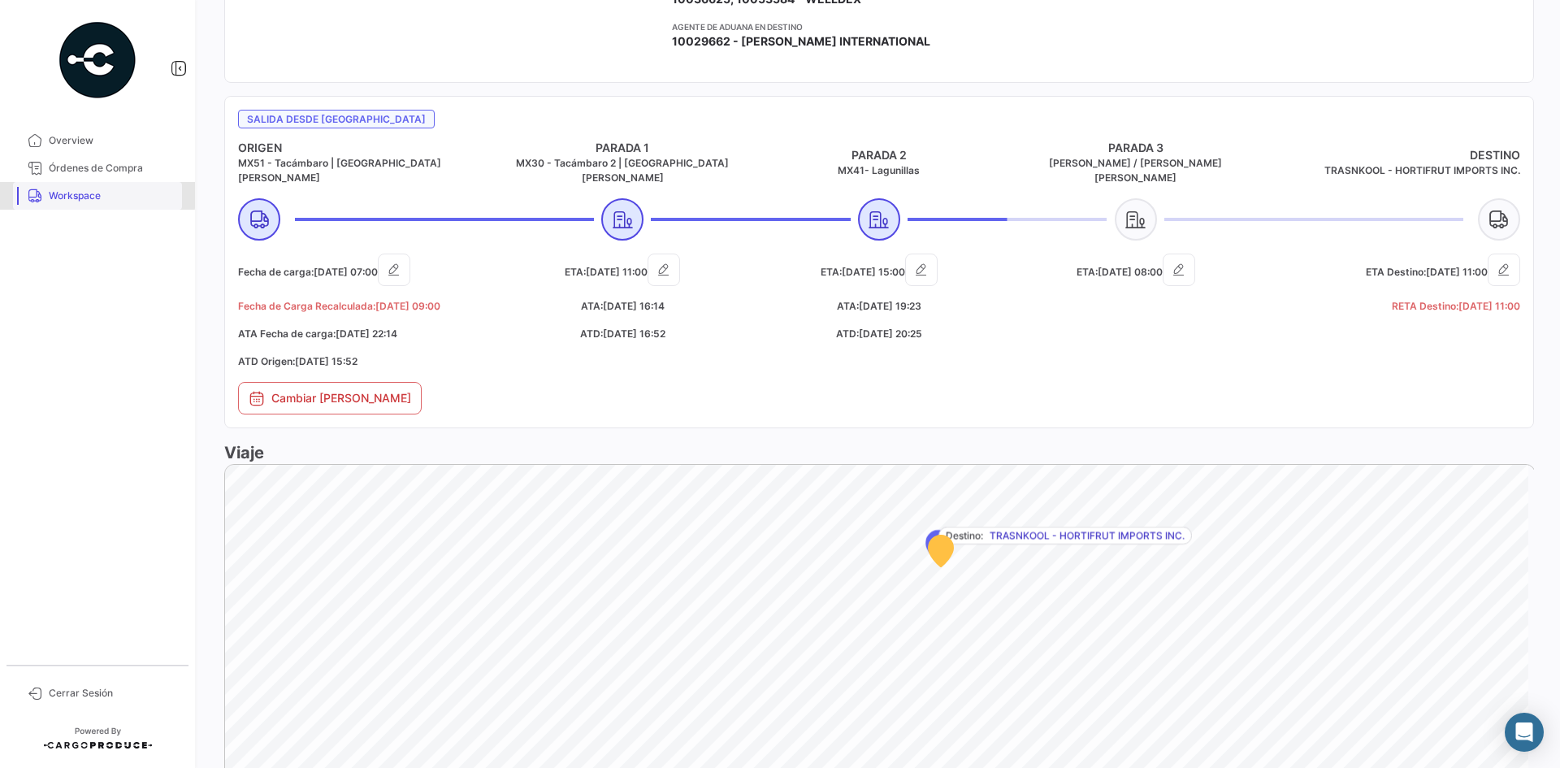
click at [50, 193] on span "Workspace" at bounding box center [112, 196] width 127 height 15
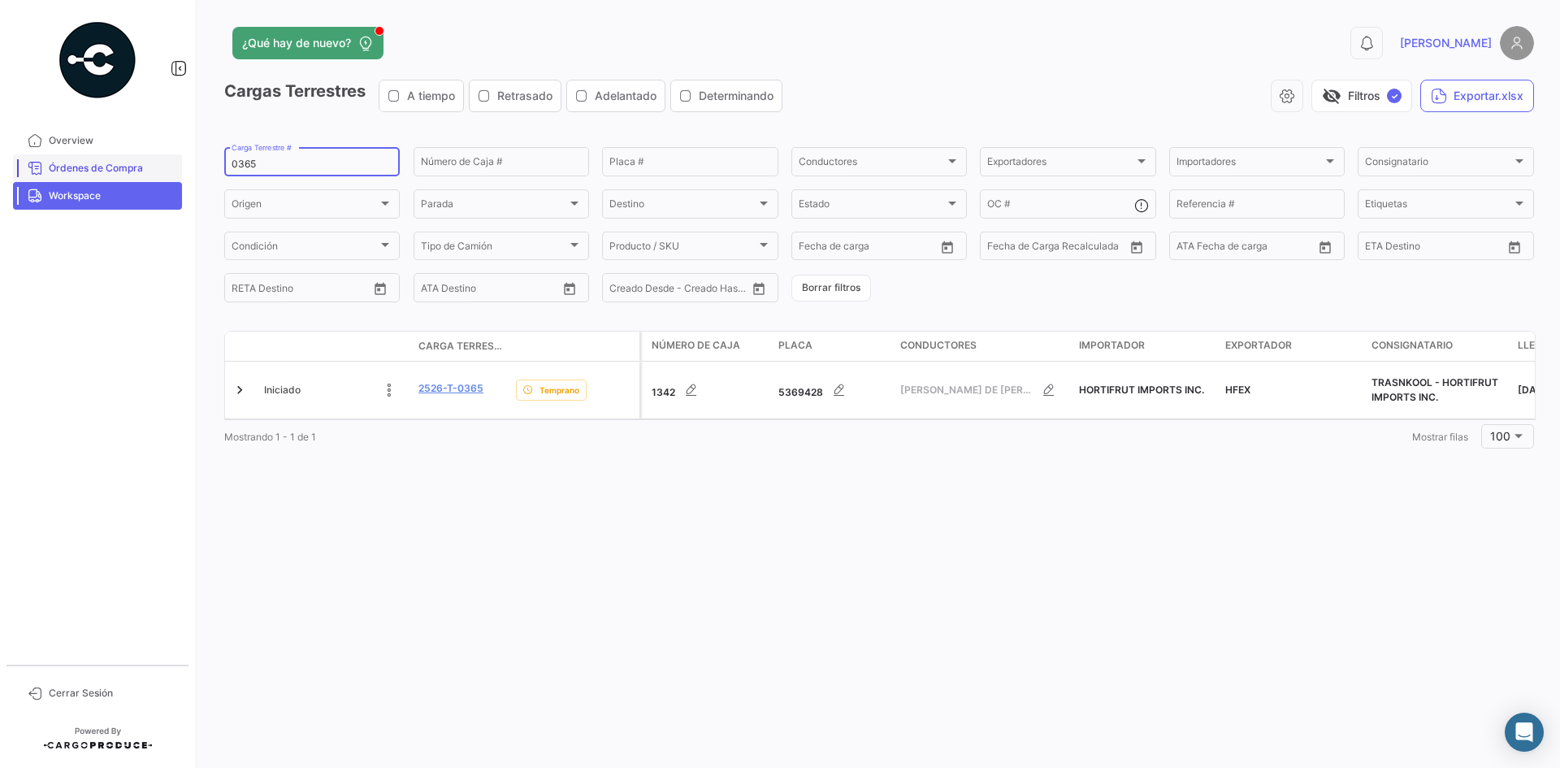
drag, startPoint x: 268, startPoint y: 158, endPoint x: 163, endPoint y: 173, distance: 106.6
click at [163, 173] on mat-sidenav-container "Overview Órdenes de Compra Workspace Cerrar Sesión ¿Qué hay de nuevo? 0 [PERSON…" at bounding box center [780, 384] width 1560 height 768
type input "c"
paste input "2526-T-0404"
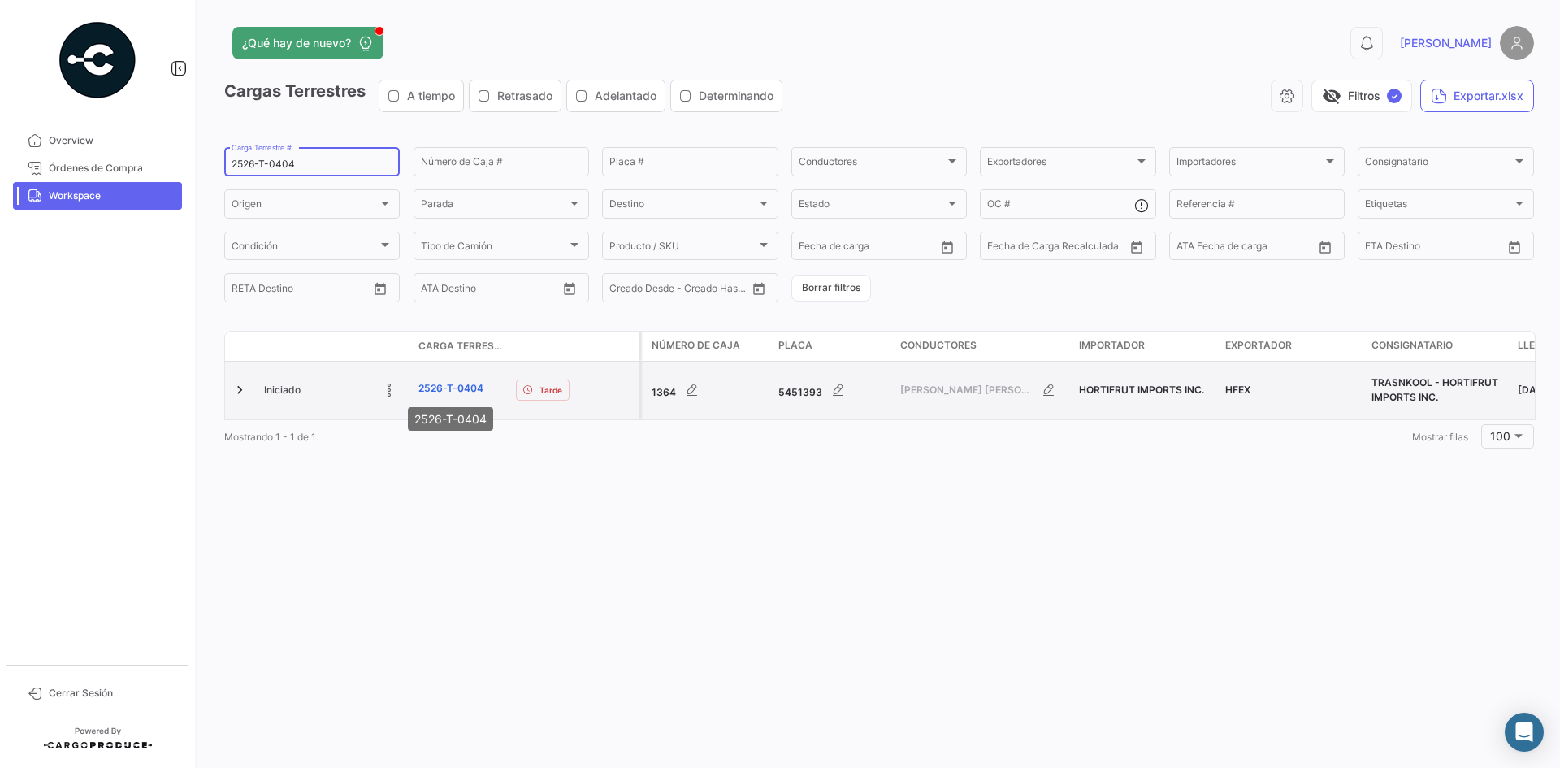
type input "2526-T-0404"
click at [446, 386] on link "2526-T-0404" at bounding box center [450, 388] width 65 height 15
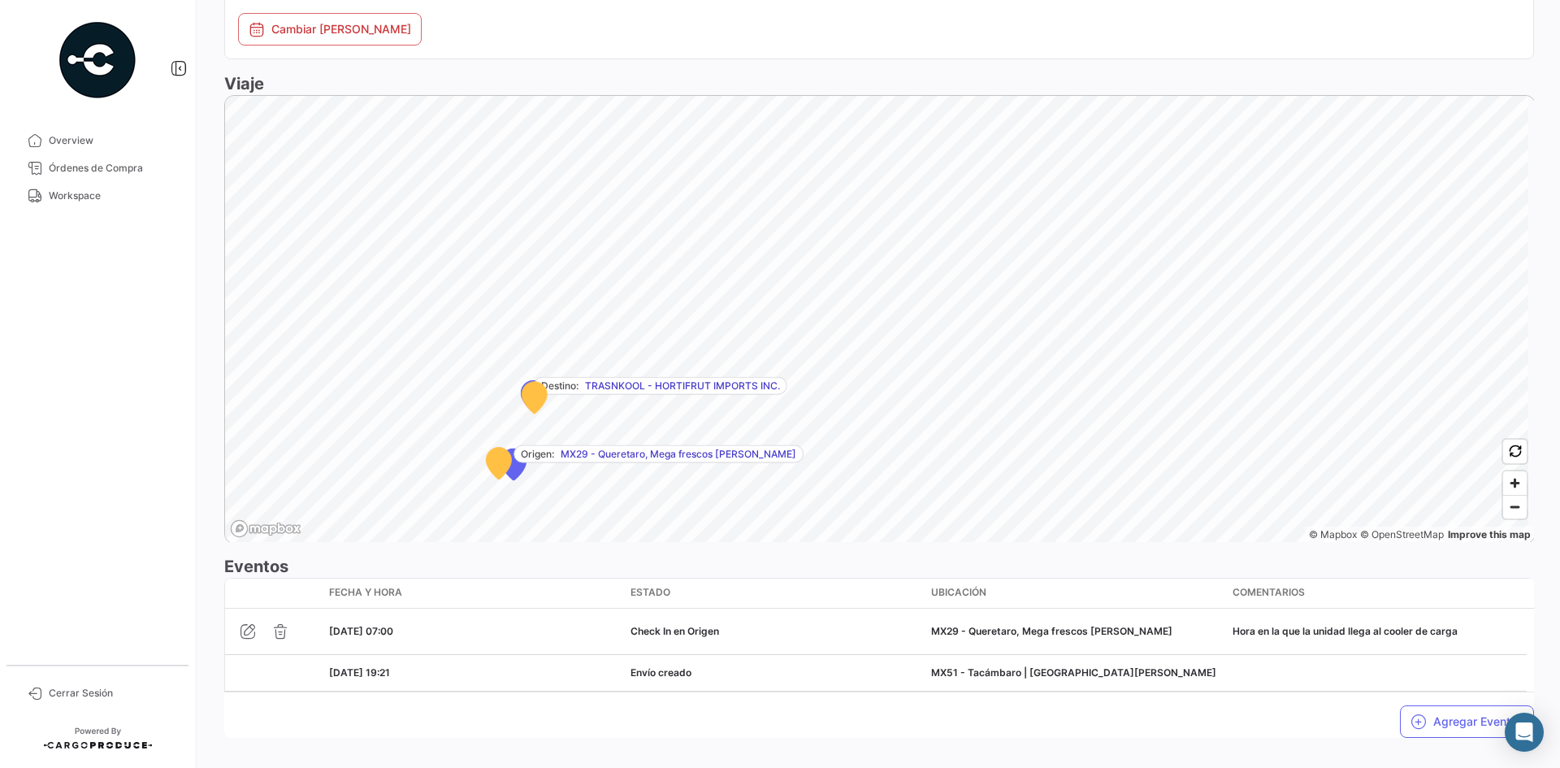
scroll to position [917, 0]
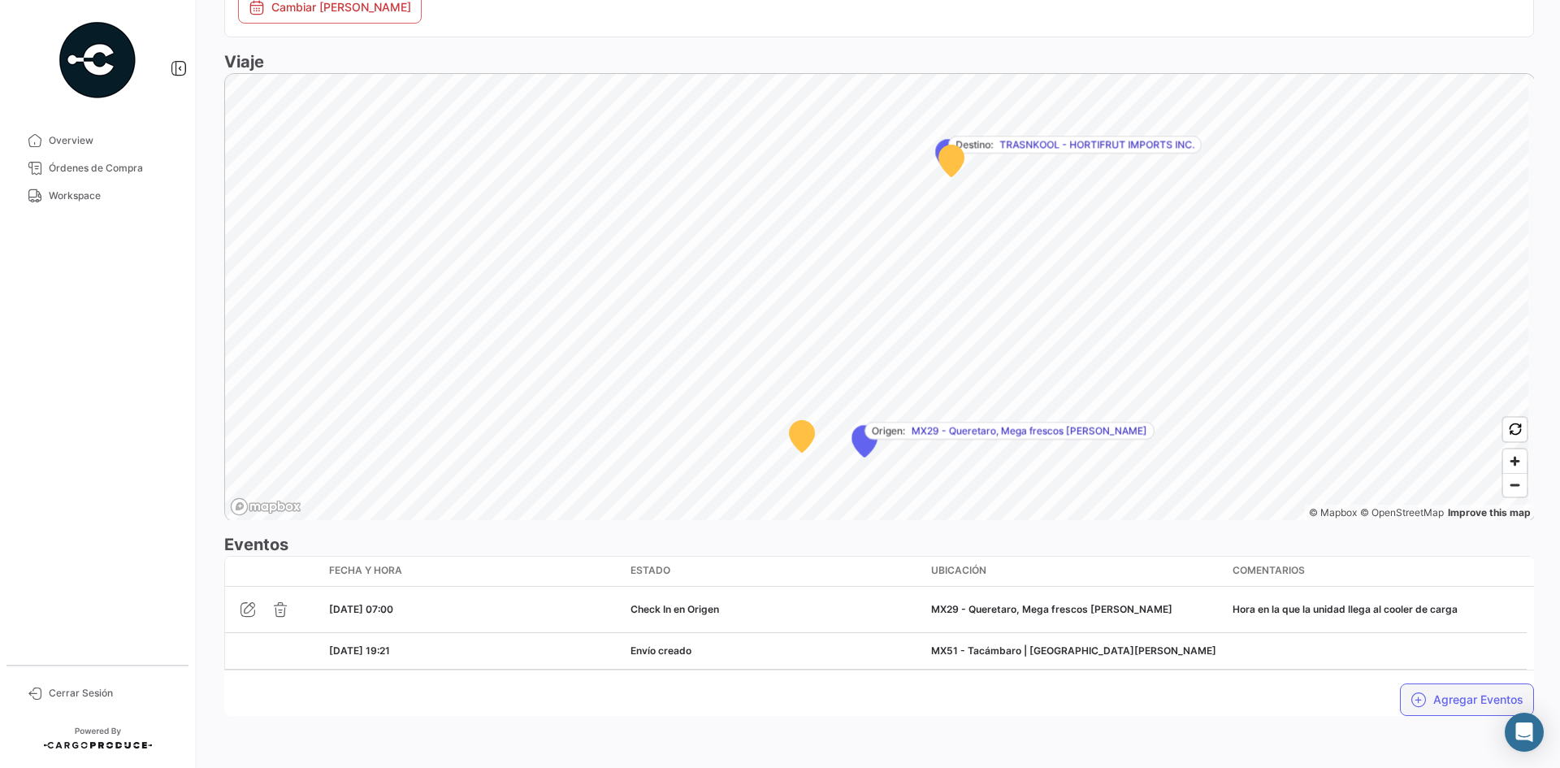
click at [1439, 704] on button "Agregar Eventos" at bounding box center [1467, 699] width 134 height 33
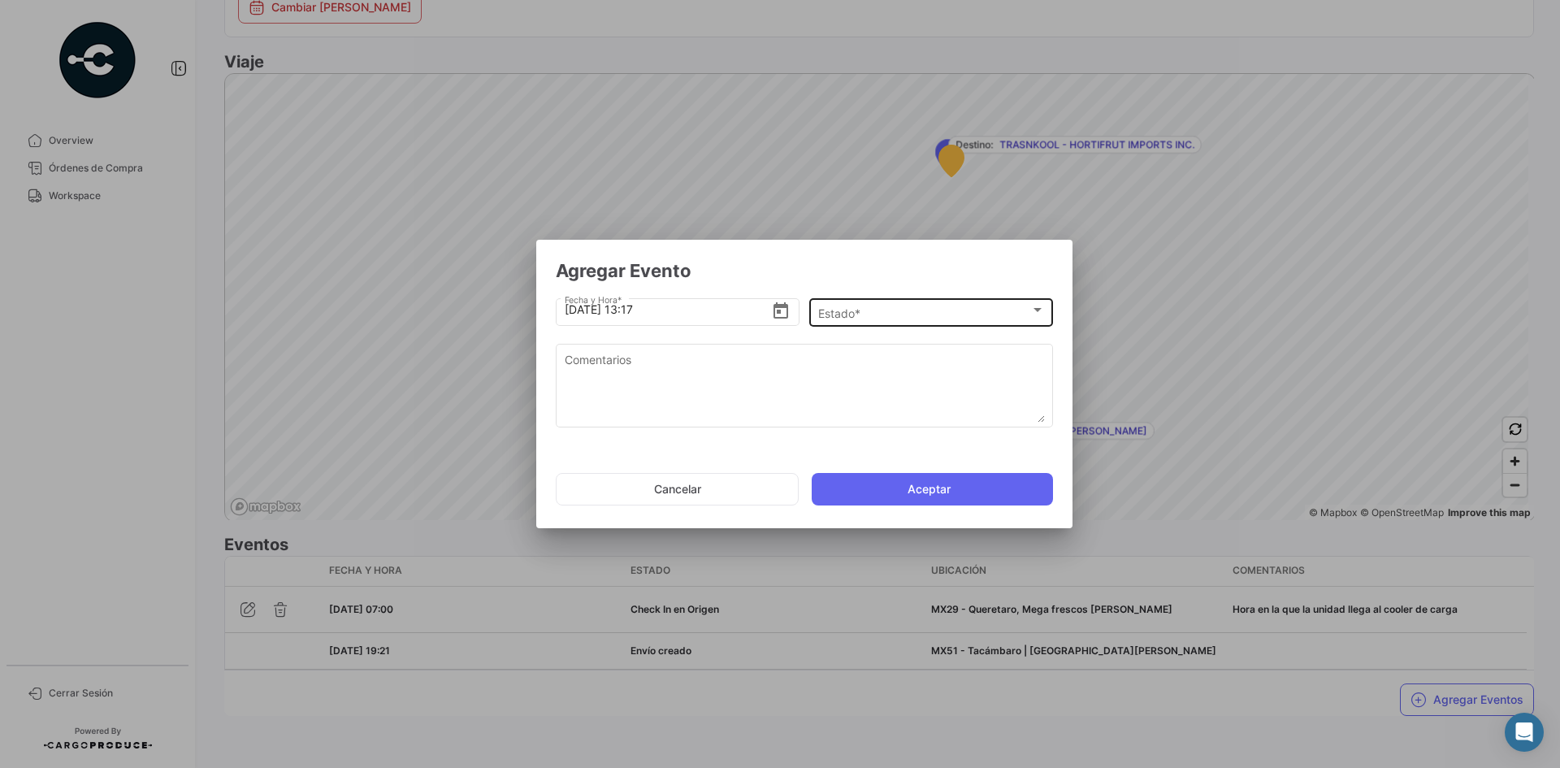
click at [972, 304] on div "Estado * Estado *" at bounding box center [931, 311] width 227 height 32
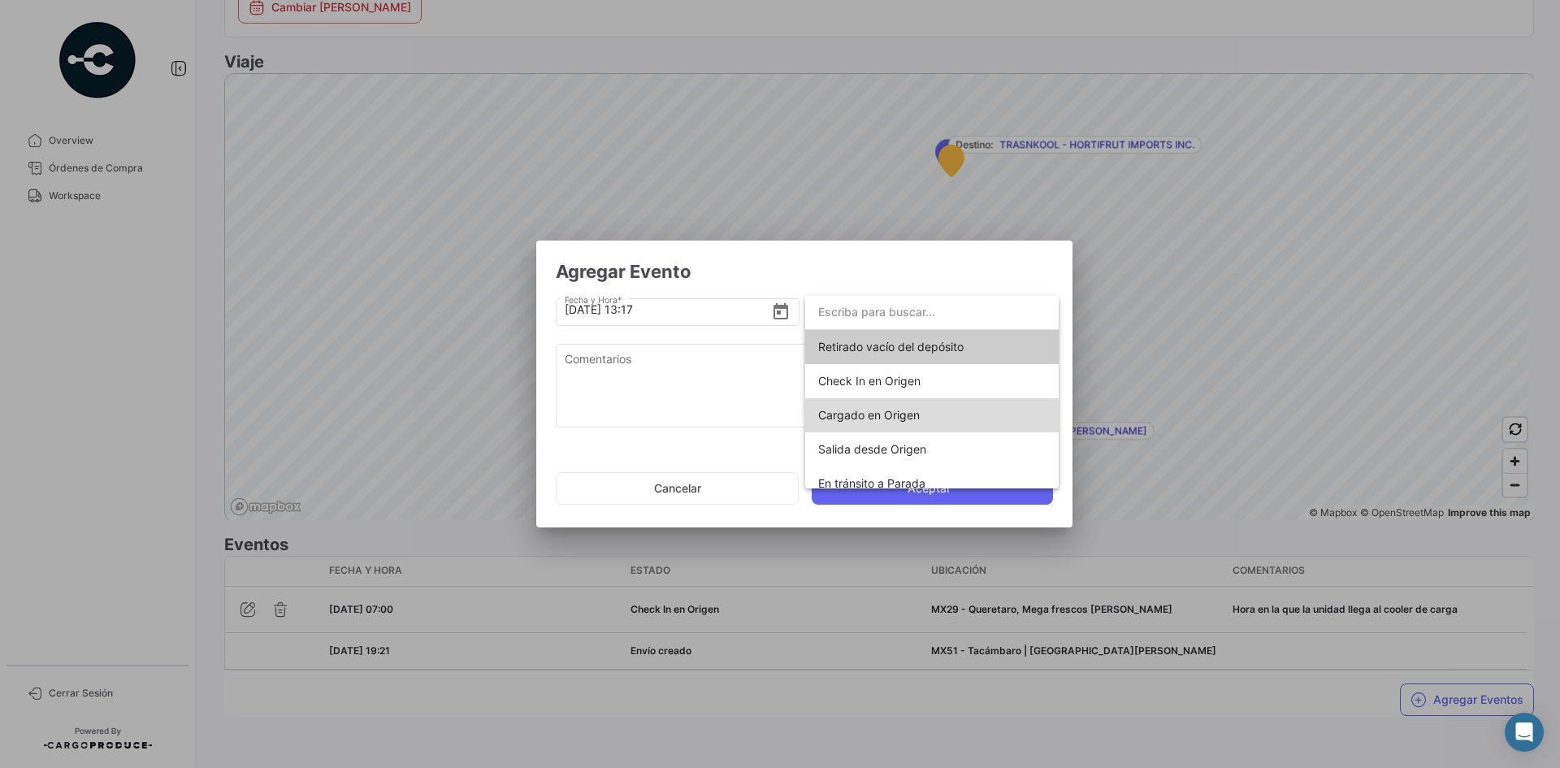
click at [938, 414] on span "Cargado en Origen" at bounding box center [932, 415] width 228 height 34
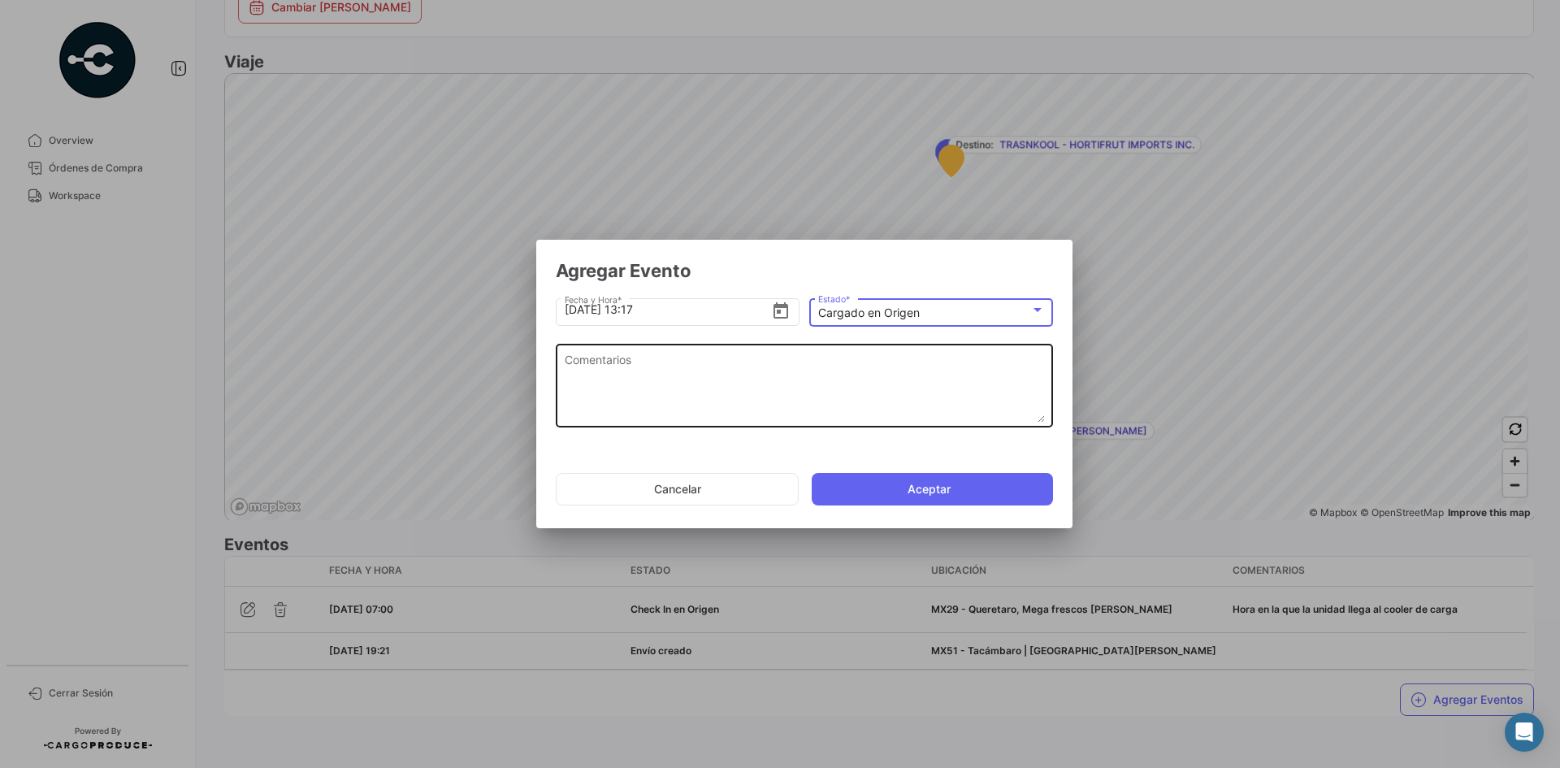
click at [785, 381] on textarea "Comentarios" at bounding box center [805, 387] width 480 height 72
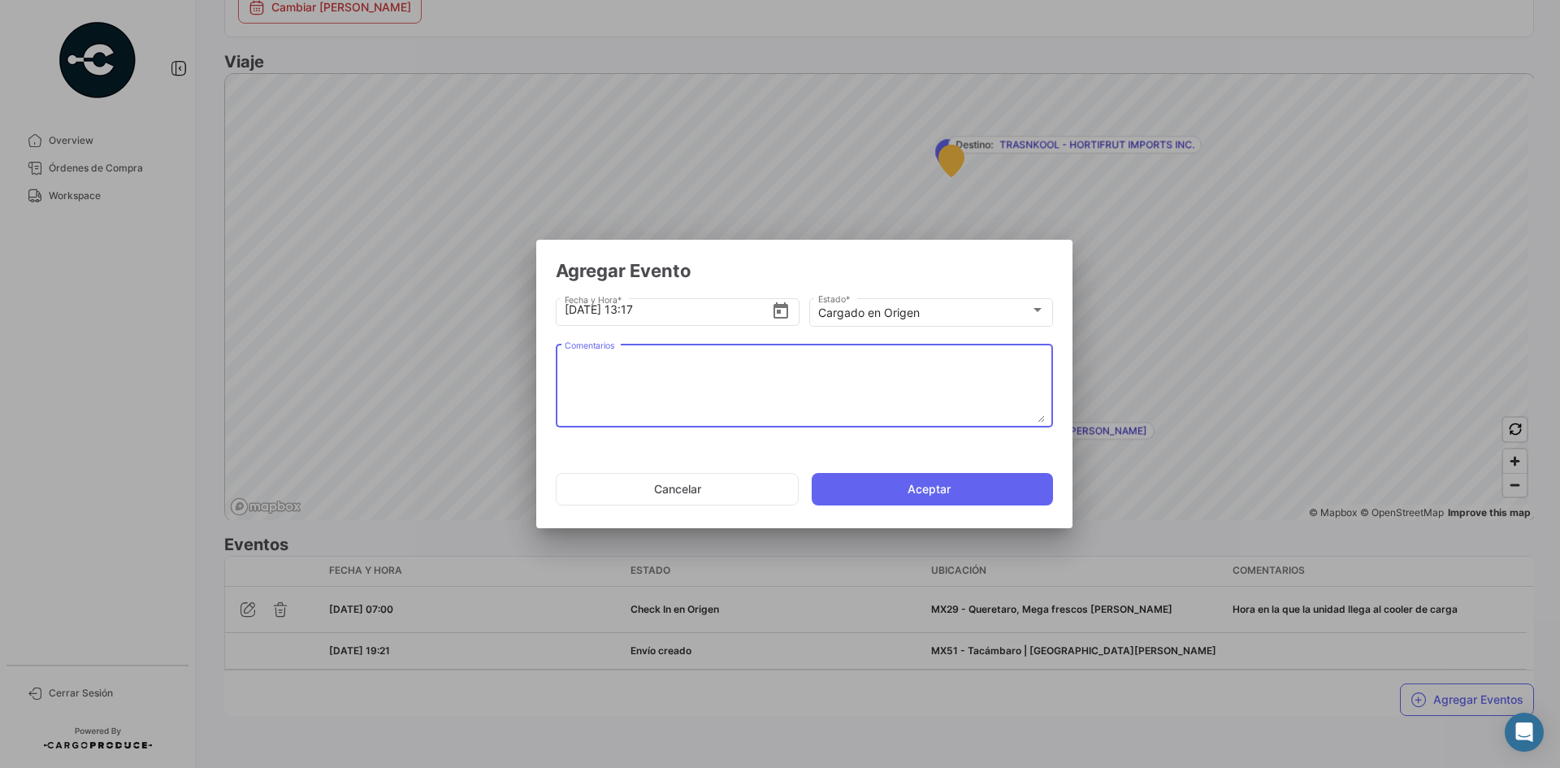
paste textarea "Hora en la que la unidad termina el proceso de carga"
type textarea "Hora en la que la unidad termina el proceso de carga"
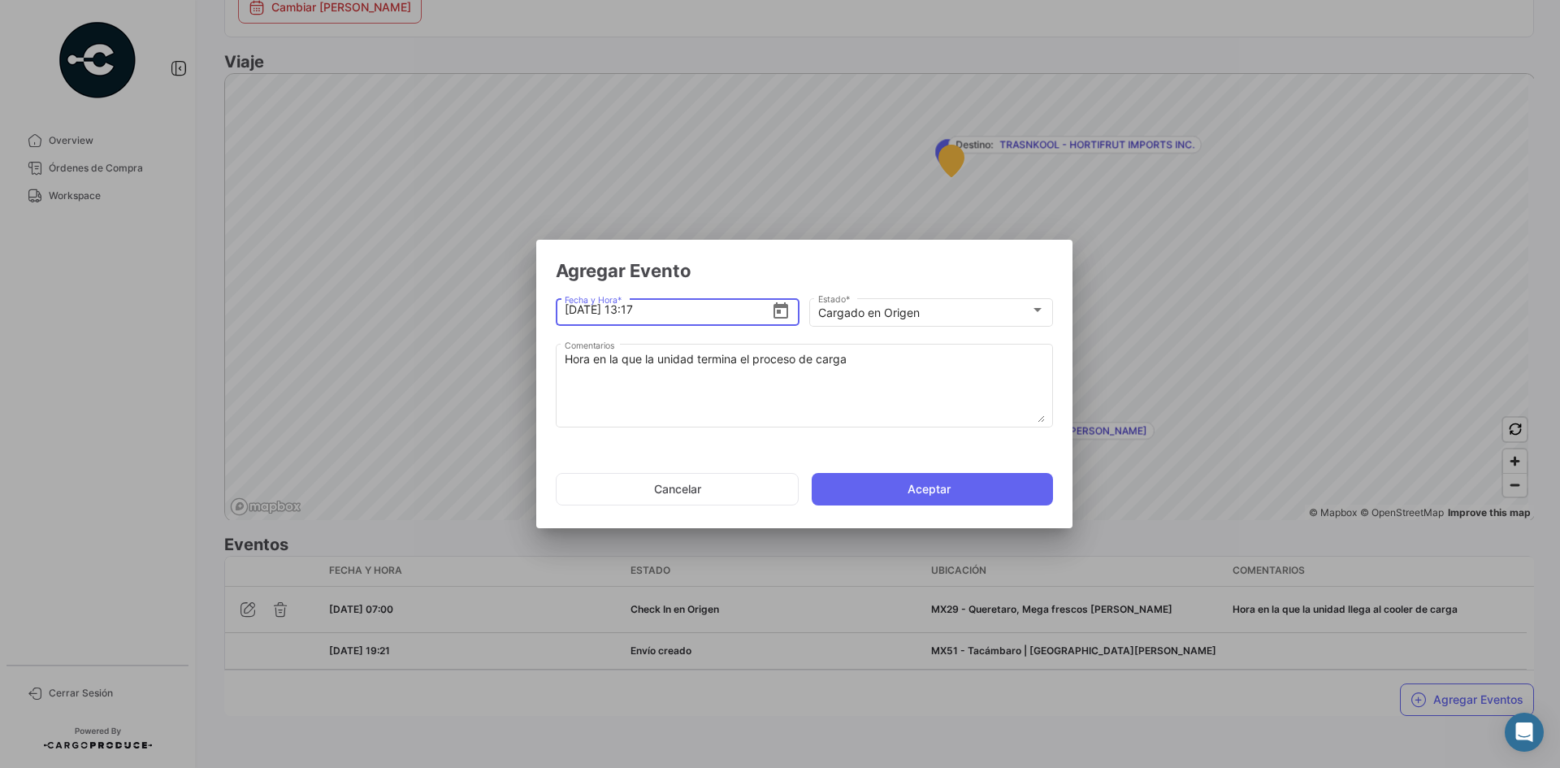
click at [635, 313] on input "[DATE] 13:17" at bounding box center [668, 309] width 207 height 57
type input "[DATE] 11:50"
click at [907, 487] on button "Aceptar" at bounding box center [932, 489] width 241 height 33
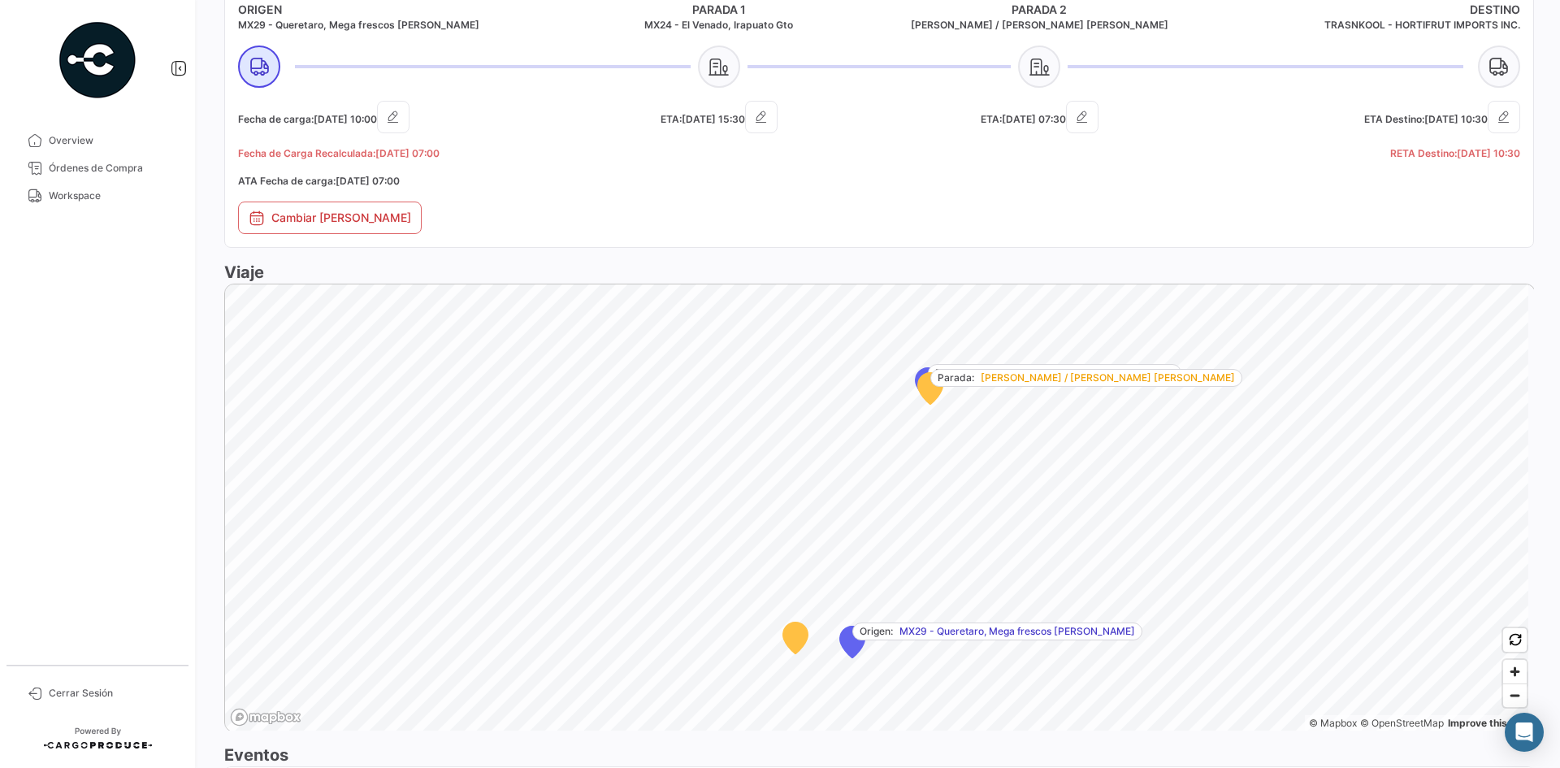
scroll to position [964, 0]
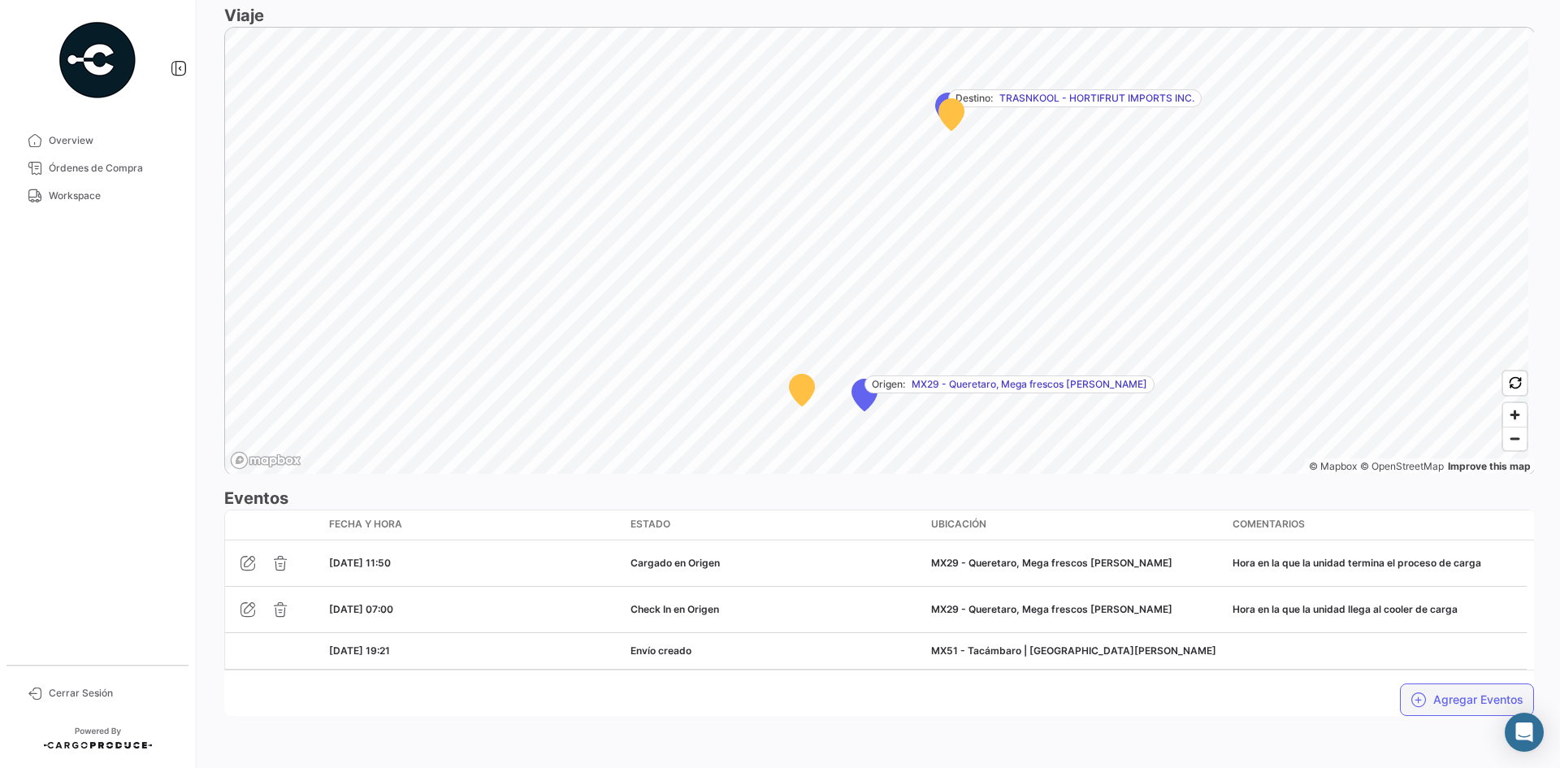
click at [1432, 697] on button "Agregar Eventos" at bounding box center [1467, 699] width 134 height 33
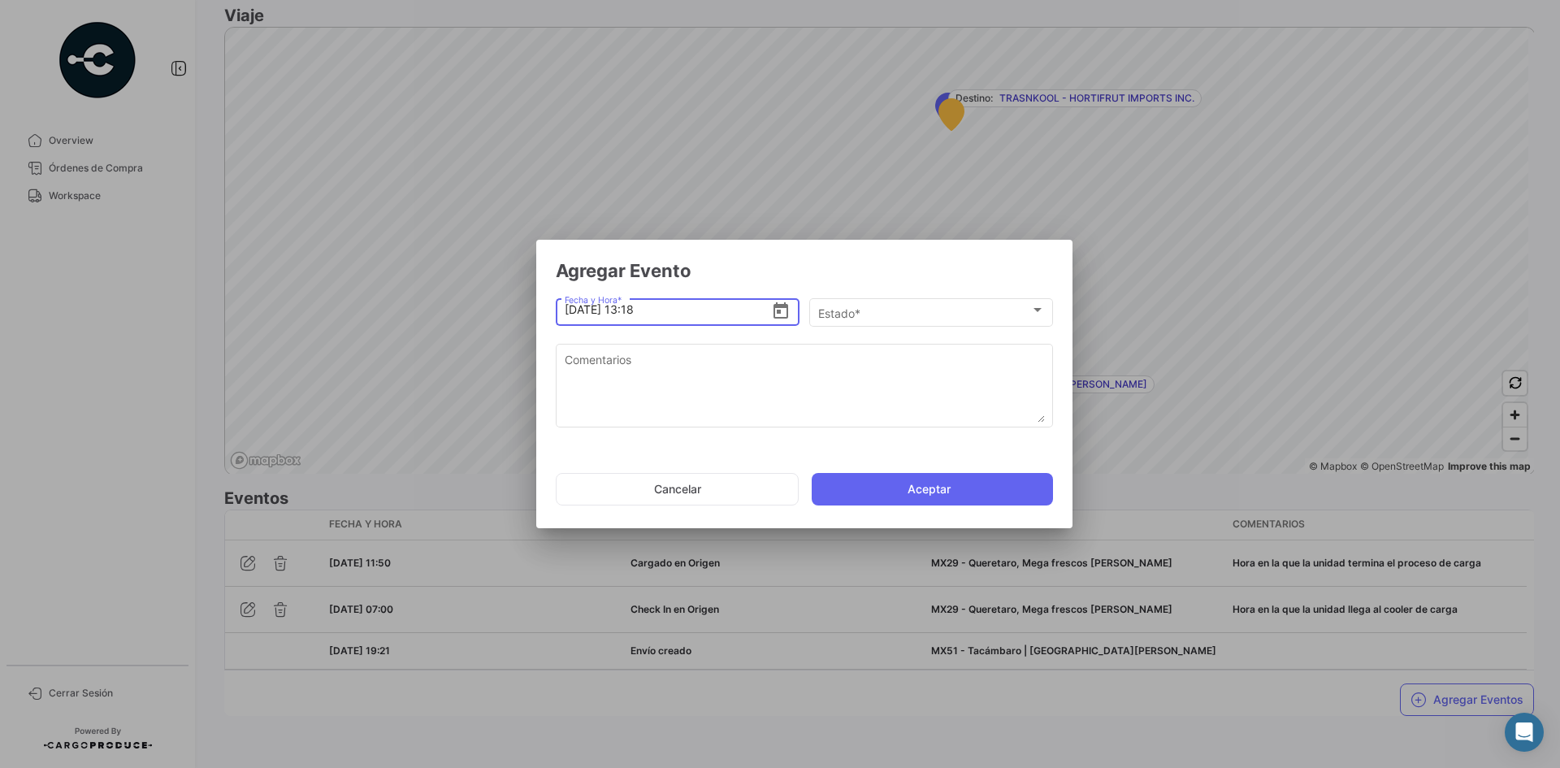
click at [636, 309] on input "[DATE] 13:18" at bounding box center [668, 309] width 207 height 57
type input "[DATE] 12:00"
click at [913, 313] on div "Estado *" at bounding box center [924, 313] width 212 height 14
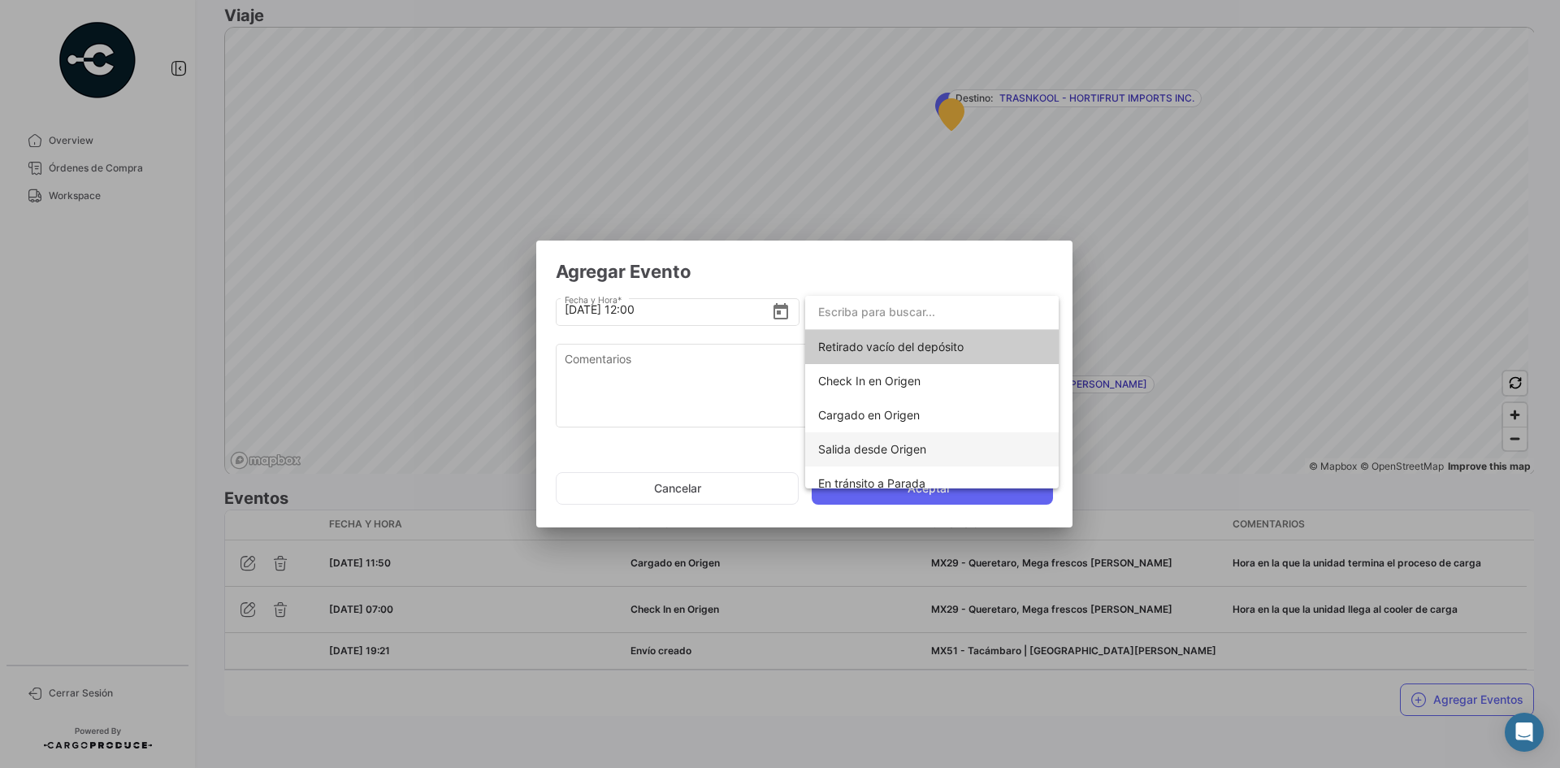
click at [944, 445] on span "Salida desde Origen" at bounding box center [932, 449] width 228 height 34
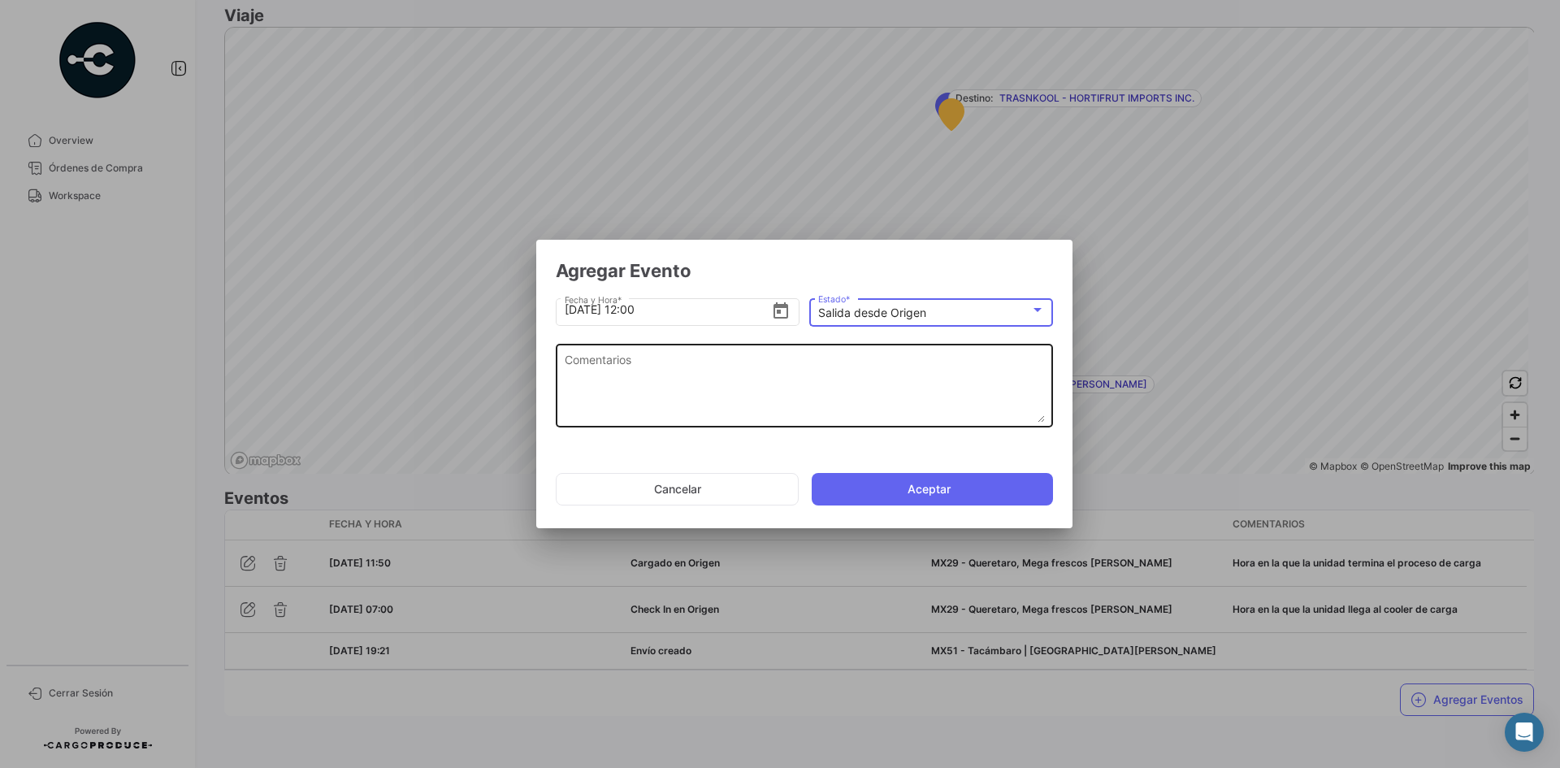
click at [786, 381] on textarea "Comentarios" at bounding box center [805, 387] width 480 height 72
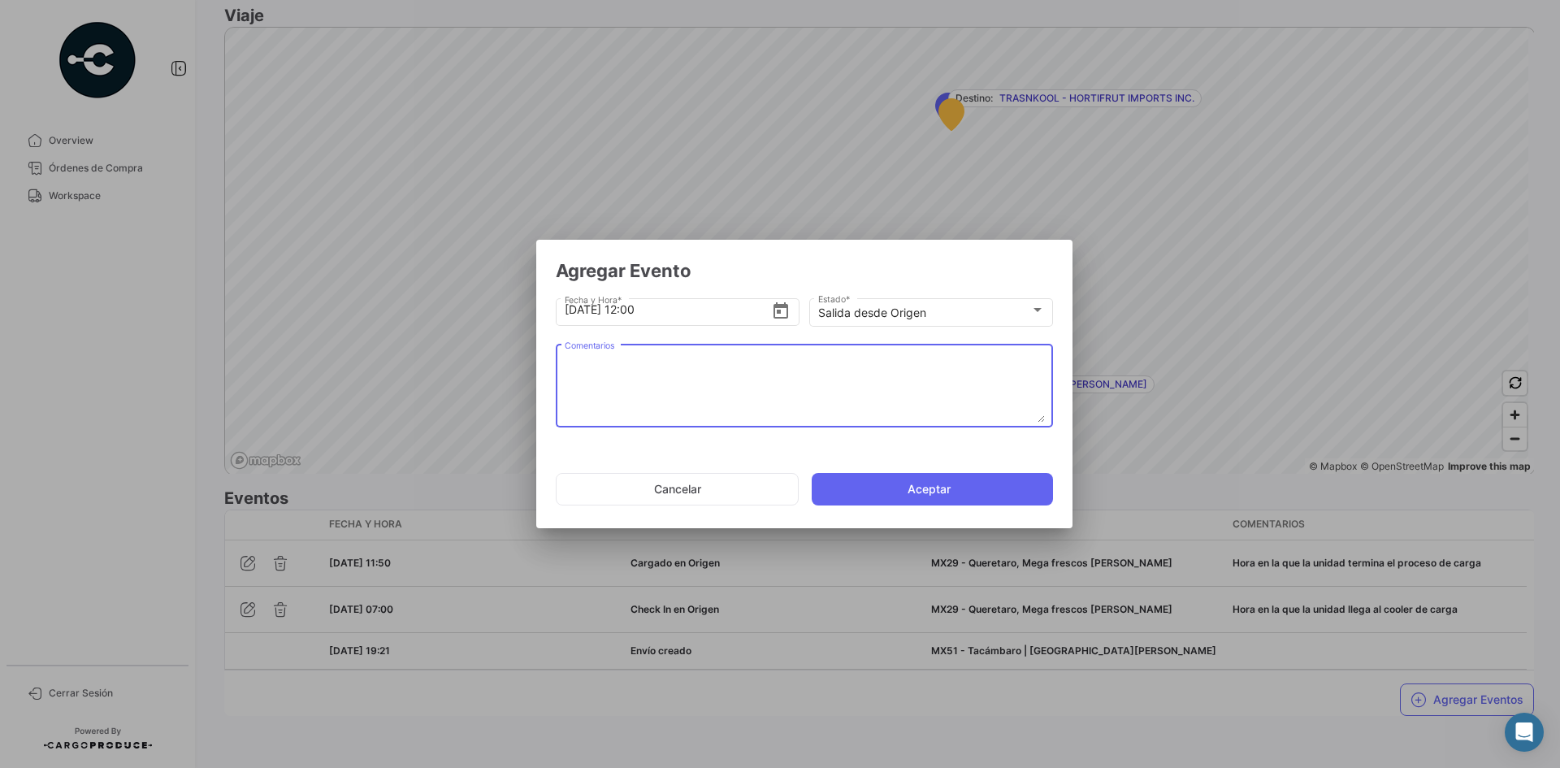
paste textarea "Hora en la que la unidad se retira del cooler"
type textarea "Hora en la que la unidad se retira del cooler"
click at [902, 493] on button "Aceptar" at bounding box center [932, 489] width 241 height 33
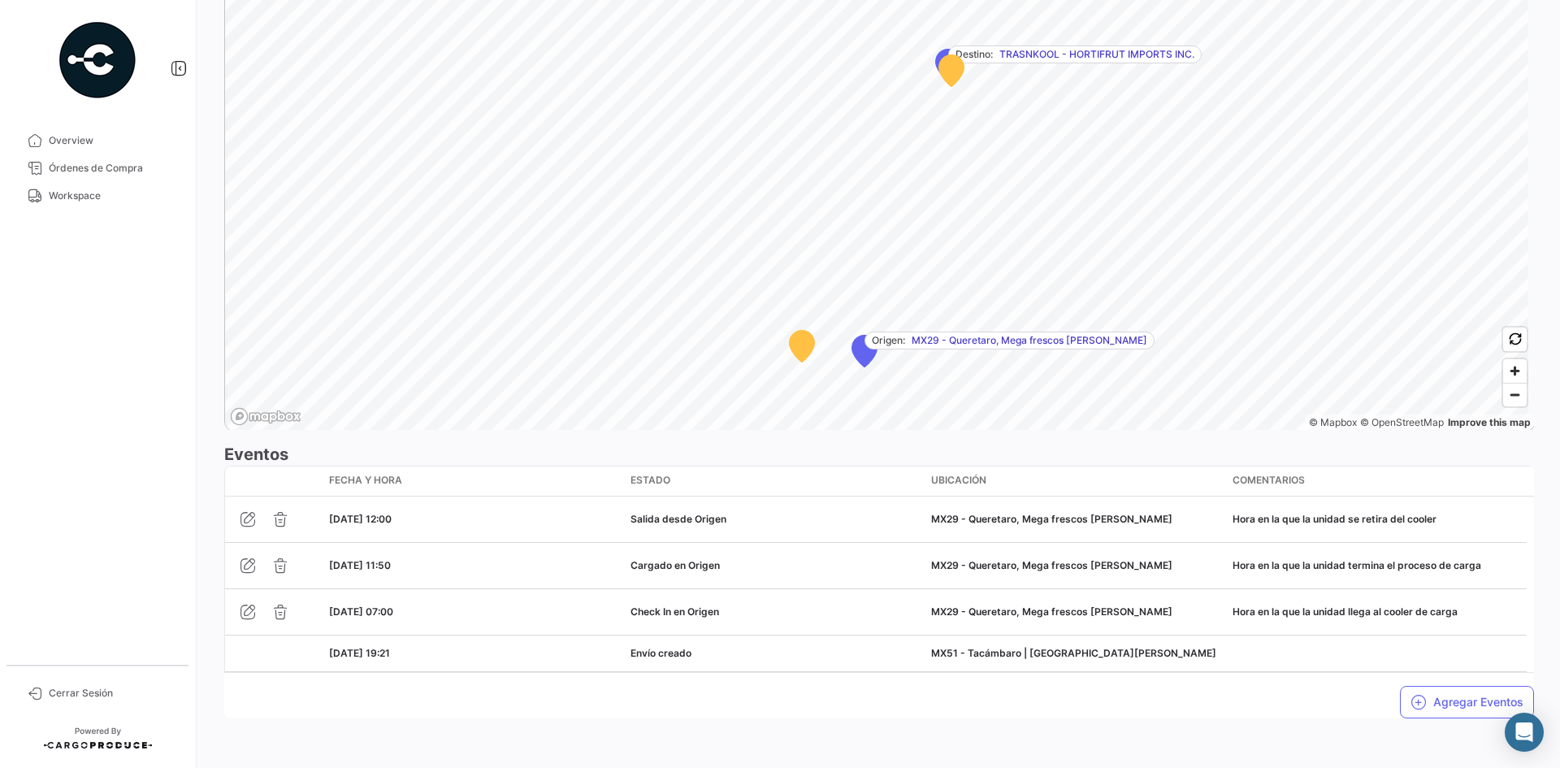
scroll to position [1038, 0]
click at [97, 200] on span "Workspace" at bounding box center [112, 196] width 127 height 15
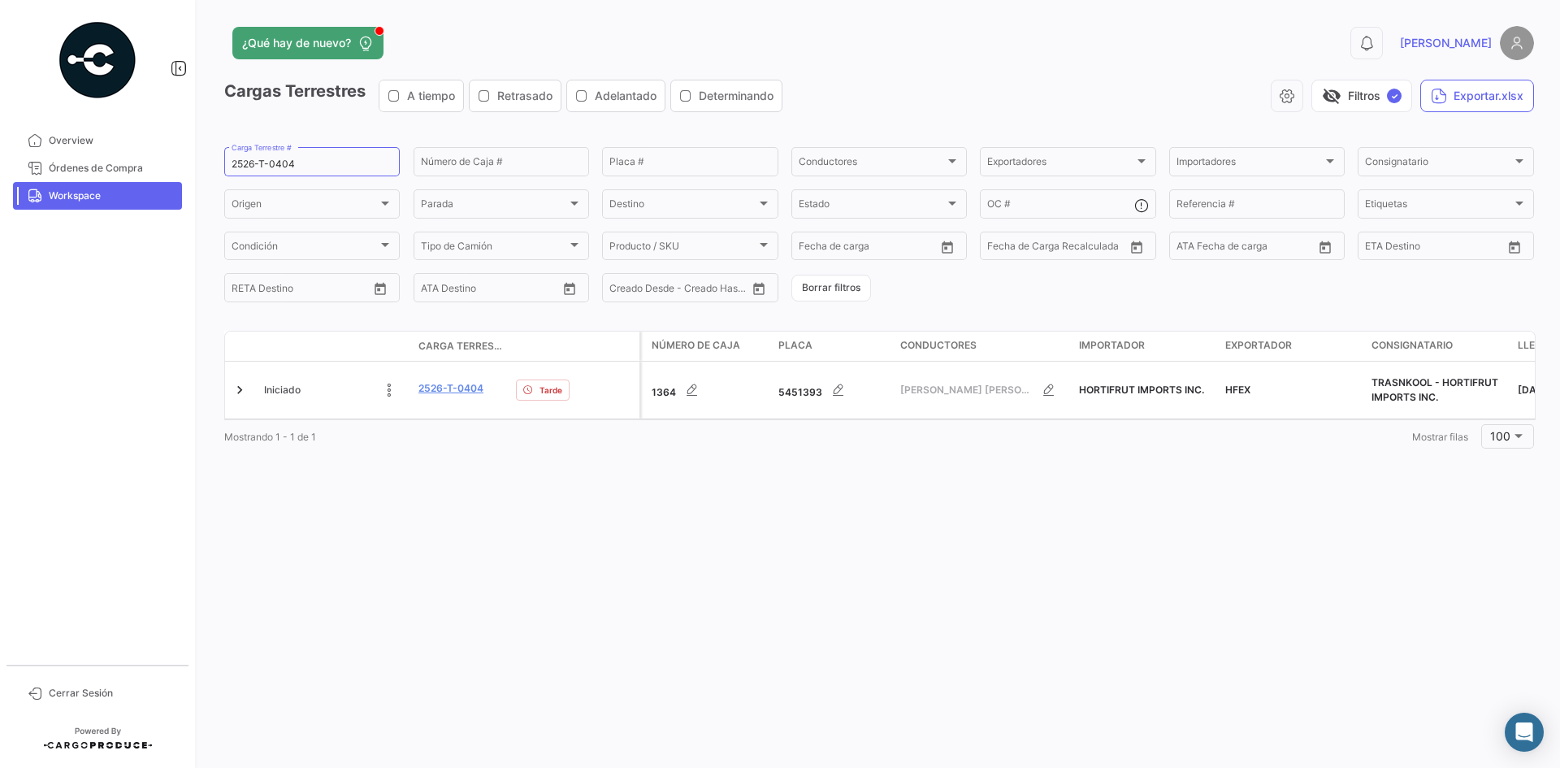
drag, startPoint x: 291, startPoint y: 155, endPoint x: 130, endPoint y: 195, distance: 165.7
click at [130, 195] on mat-sidenav-container "Overview Órdenes de Compra Workspace Cerrar Sesión ¿Qué hay de nuevo? 0 [PERSON…" at bounding box center [780, 384] width 1560 height 768
click at [265, 167] on input "2526-T-0404" at bounding box center [312, 163] width 161 height 11
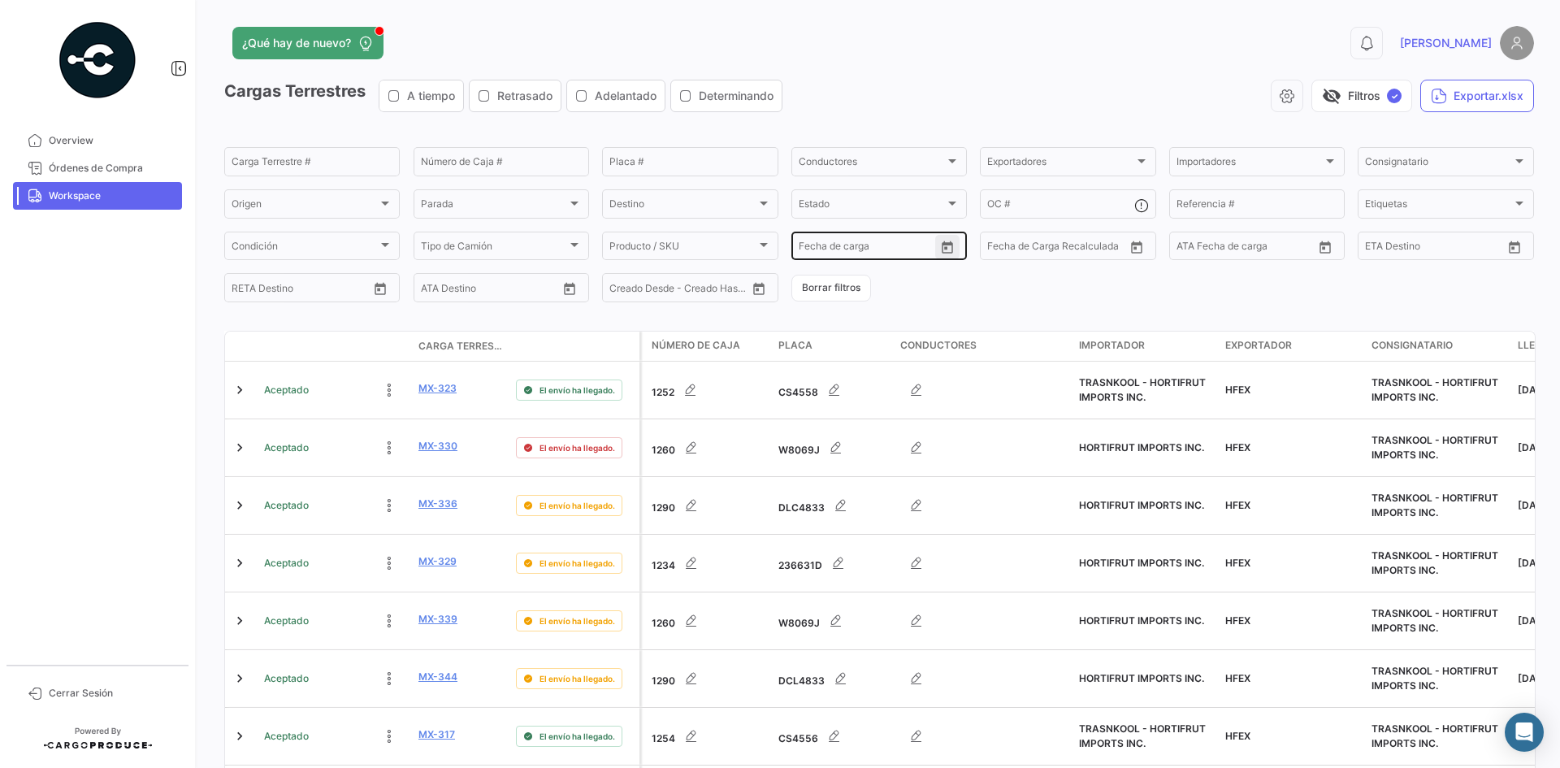
click at [950, 247] on button "Open calendar" at bounding box center [947, 247] width 24 height 24
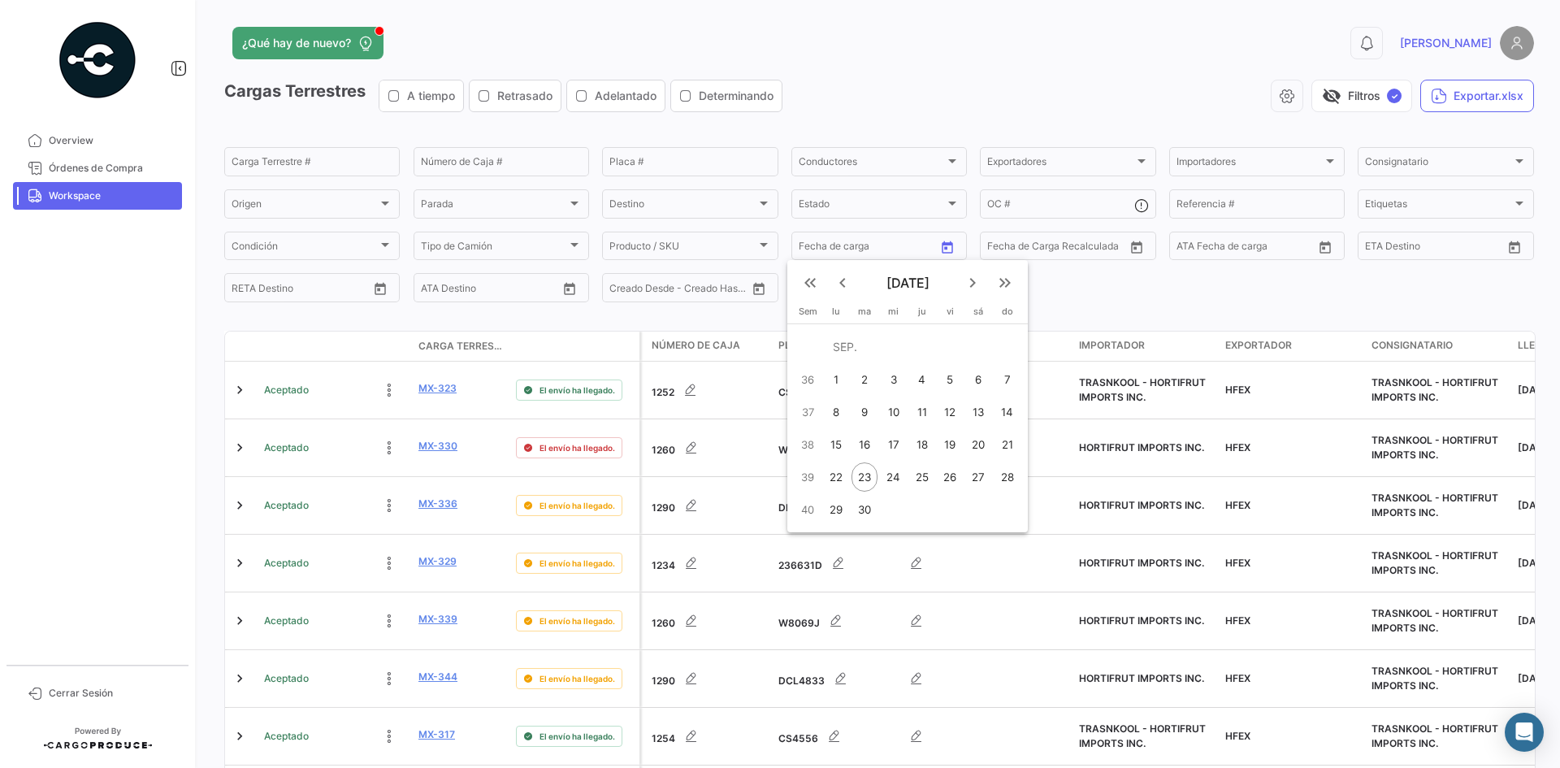
click at [843, 476] on div "22" at bounding box center [835, 476] width 25 height 29
type input "[DATE]"
click at [843, 476] on div "22" at bounding box center [835, 476] width 25 height 29
type input "[DATE]"
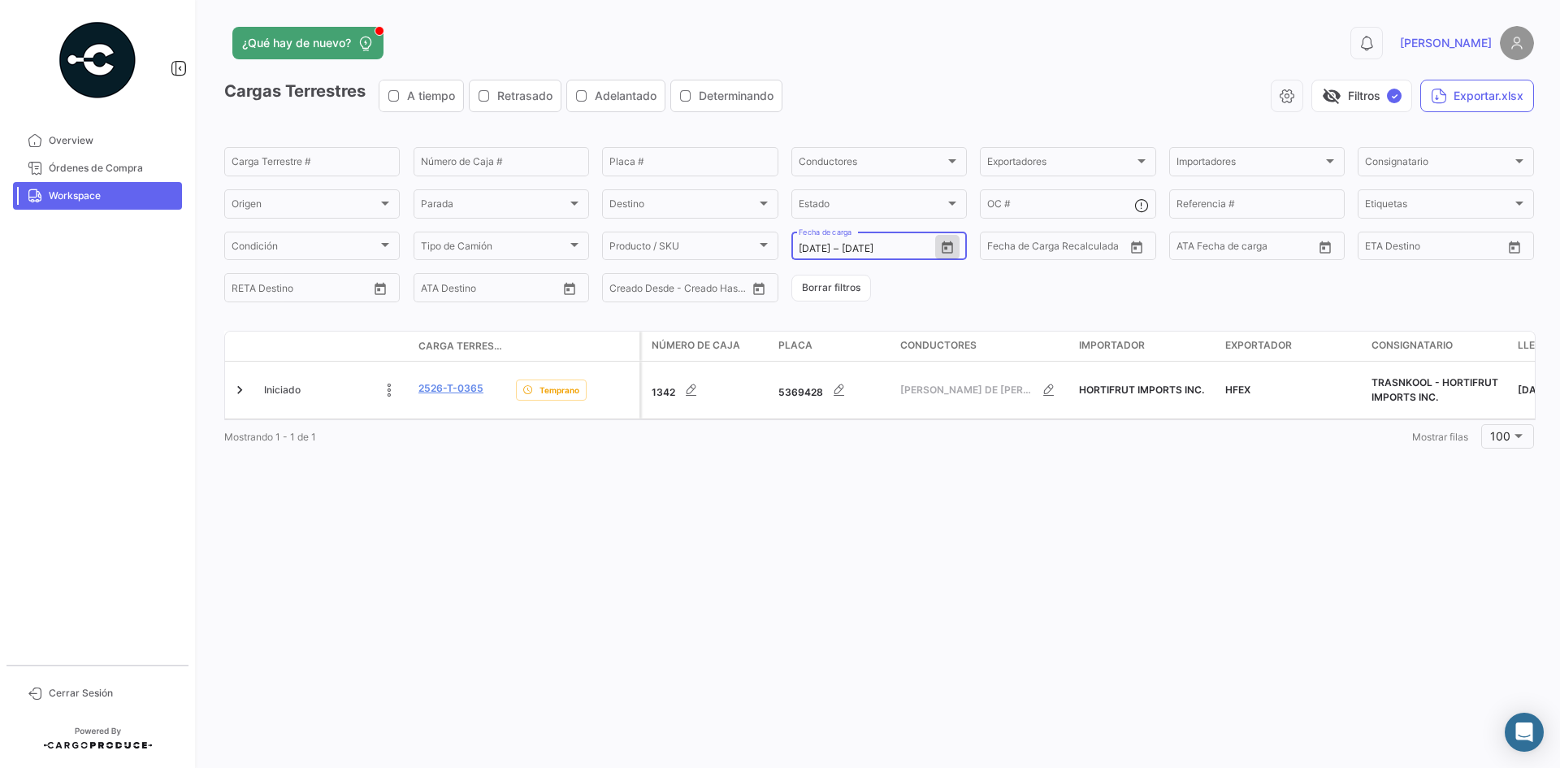
click at [946, 245] on icon "Open calendar" at bounding box center [947, 247] width 11 height 12
click at [1007, 449] on div "21" at bounding box center [1011, 444] width 26 height 29
type input "[DATE]"
click at [1007, 449] on div "21" at bounding box center [1011, 444] width 26 height 29
type input "[DATE]"
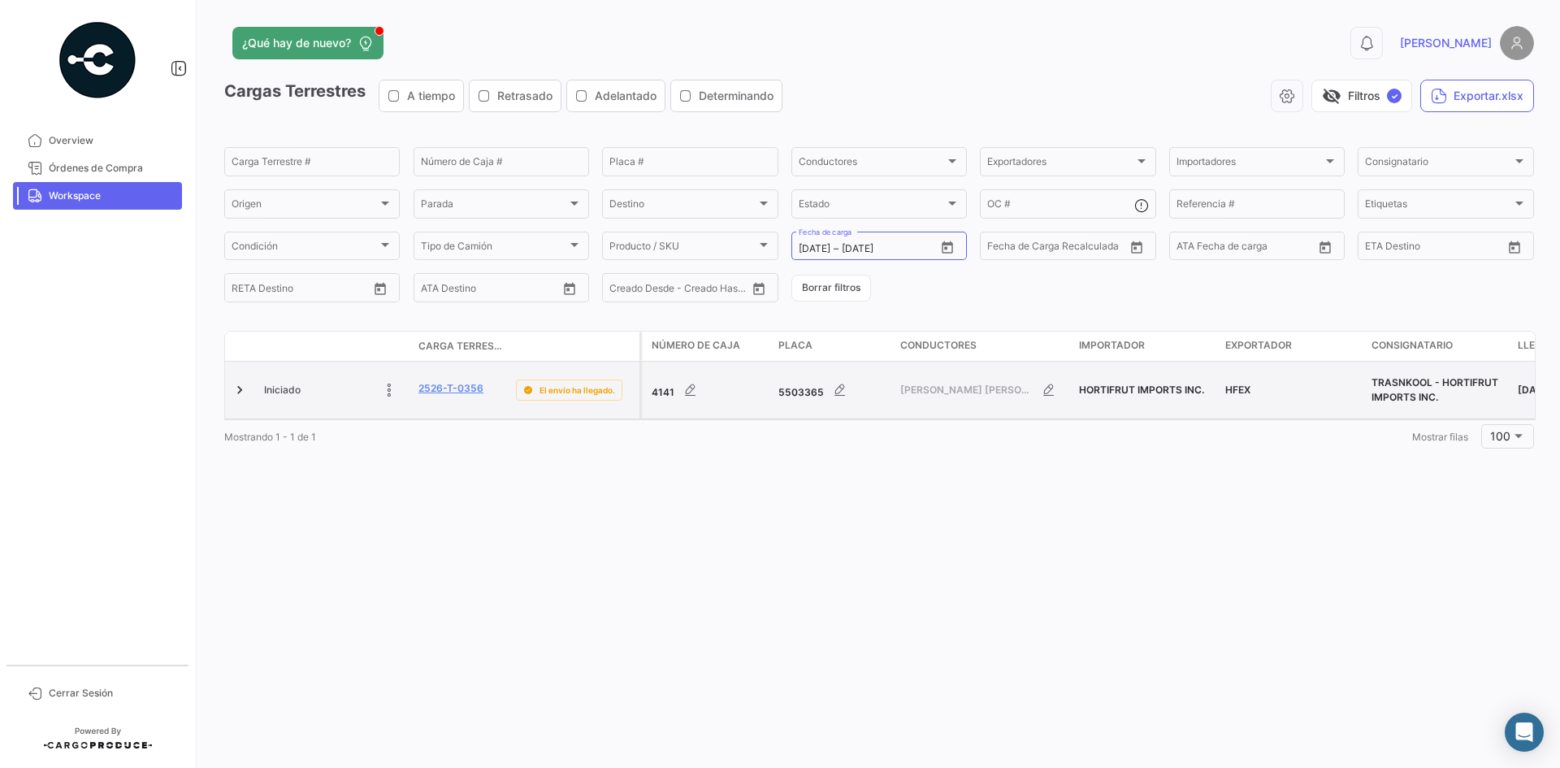
drag, startPoint x: 503, startPoint y: 392, endPoint x: 417, endPoint y: 392, distance: 86.1
click at [417, 392] on datatable-body-cell "2526-T-0356" at bounding box center [461, 390] width 98 height 57
copy link "2526-T-0356"
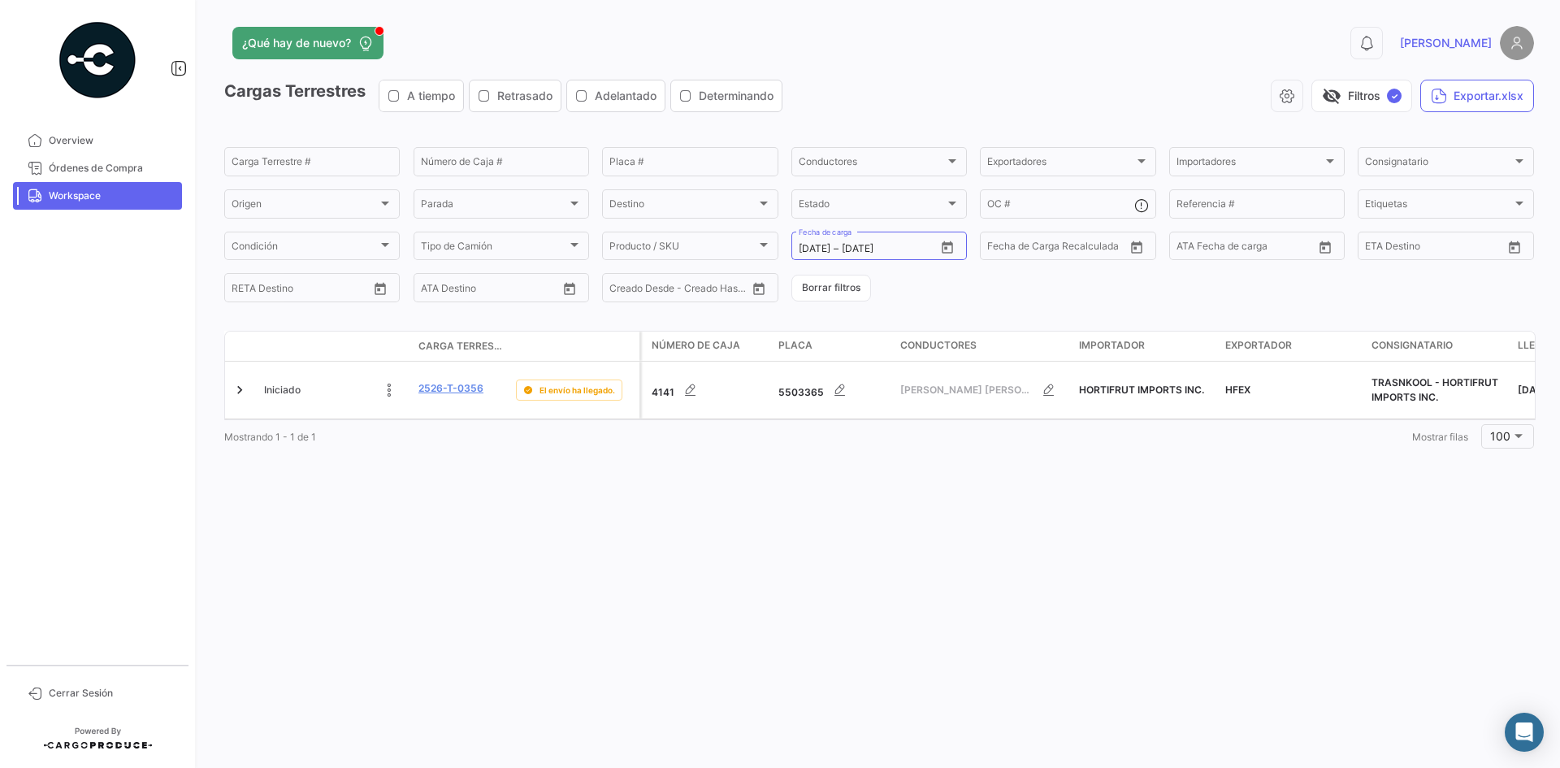
click at [112, 201] on span "Workspace" at bounding box center [112, 196] width 127 height 15
click at [856, 286] on button "Borrar filtros" at bounding box center [831, 288] width 80 height 27
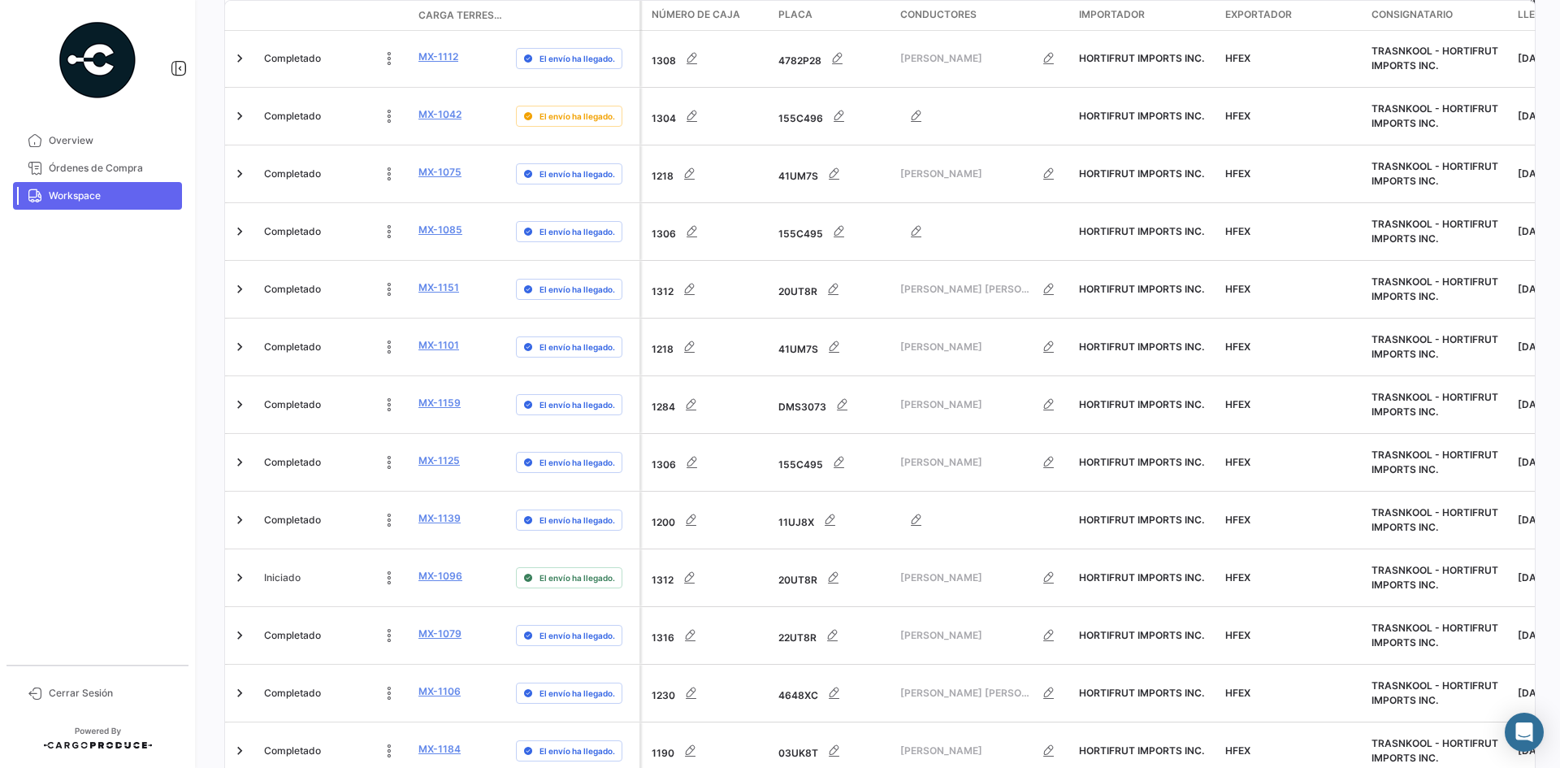
scroll to position [5072, 0]
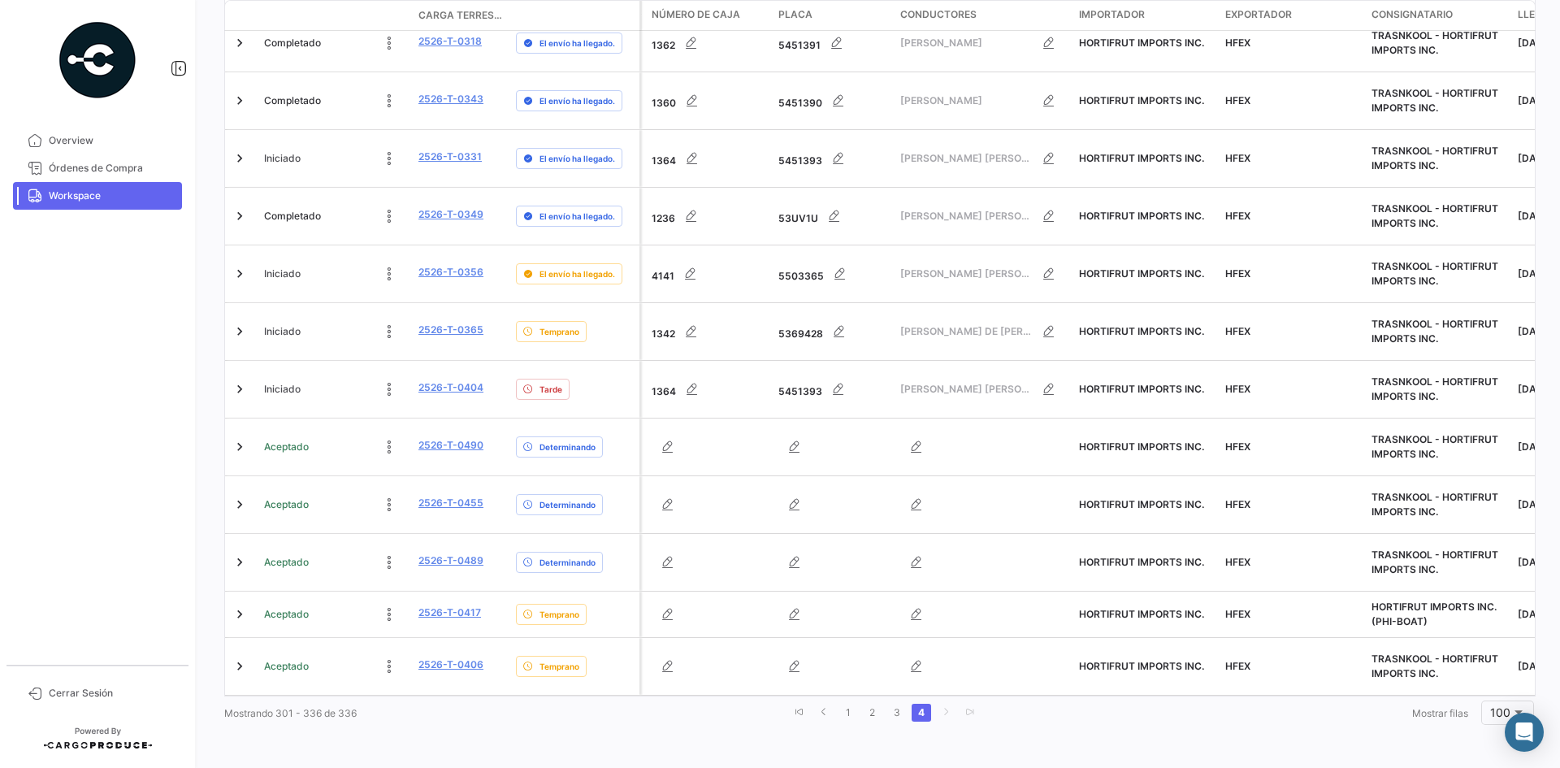
scroll to position [1596, 0]
